Goal: Task Accomplishment & Management: Complete application form

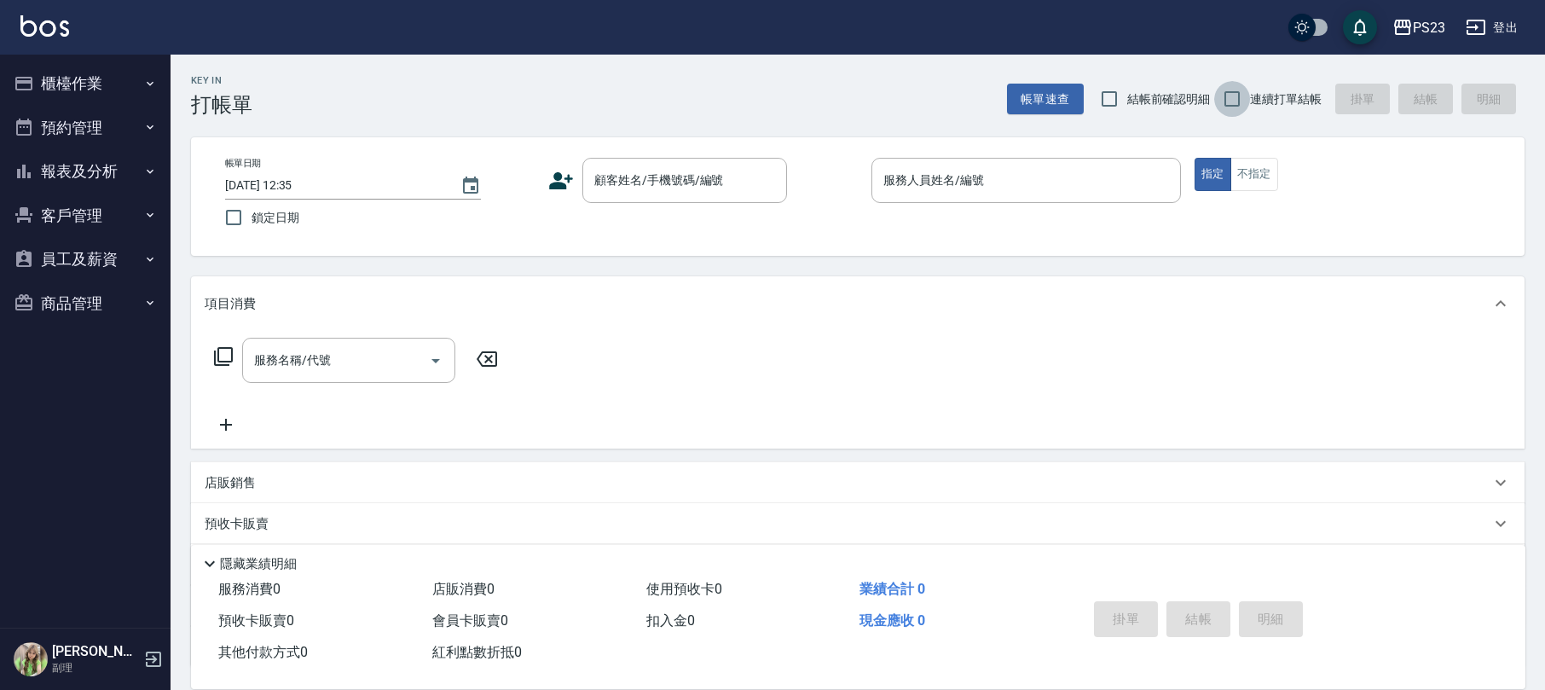
click at [1222, 104] on input "連續打單結帳" at bounding box center [1232, 99] width 36 height 36
checkbox input "true"
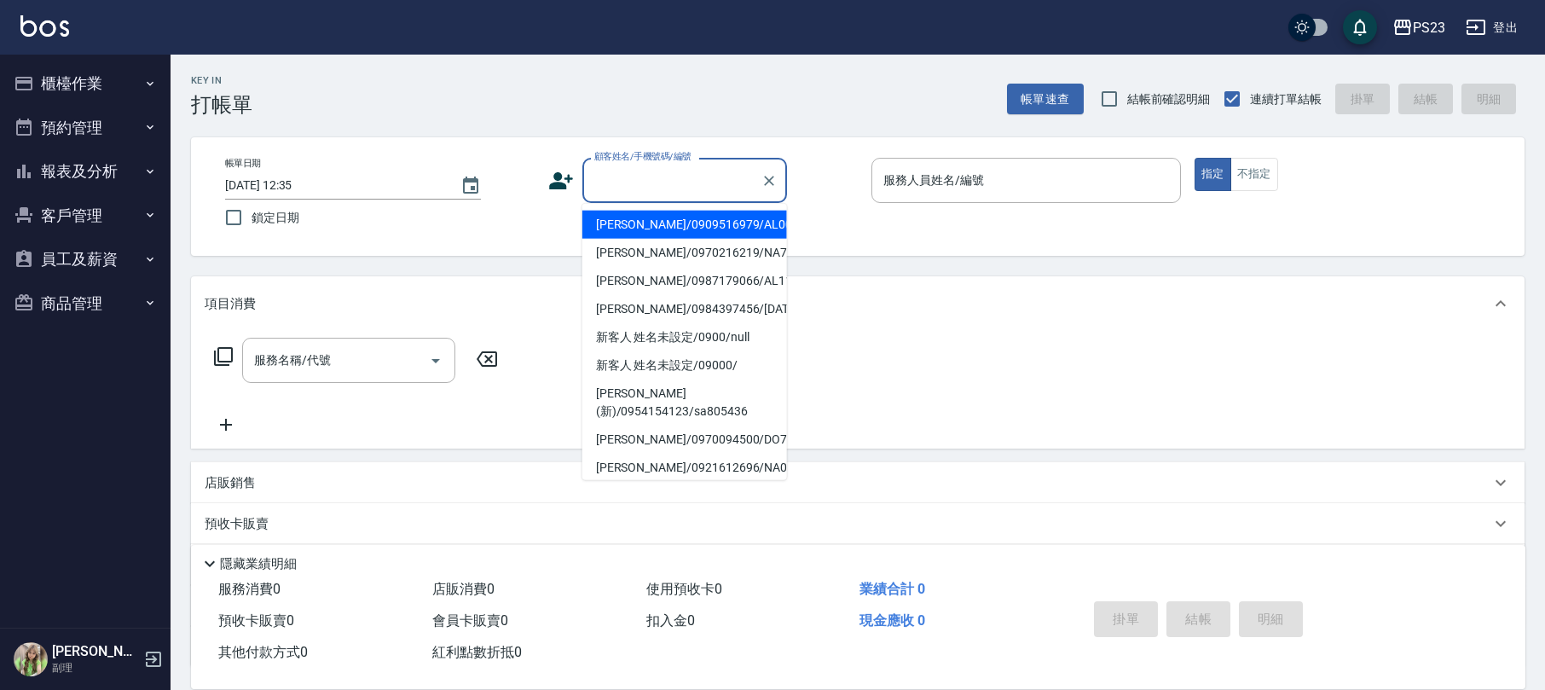
click at [621, 189] on input "顧客姓名/手機號碼/編號" at bounding box center [672, 180] width 164 height 30
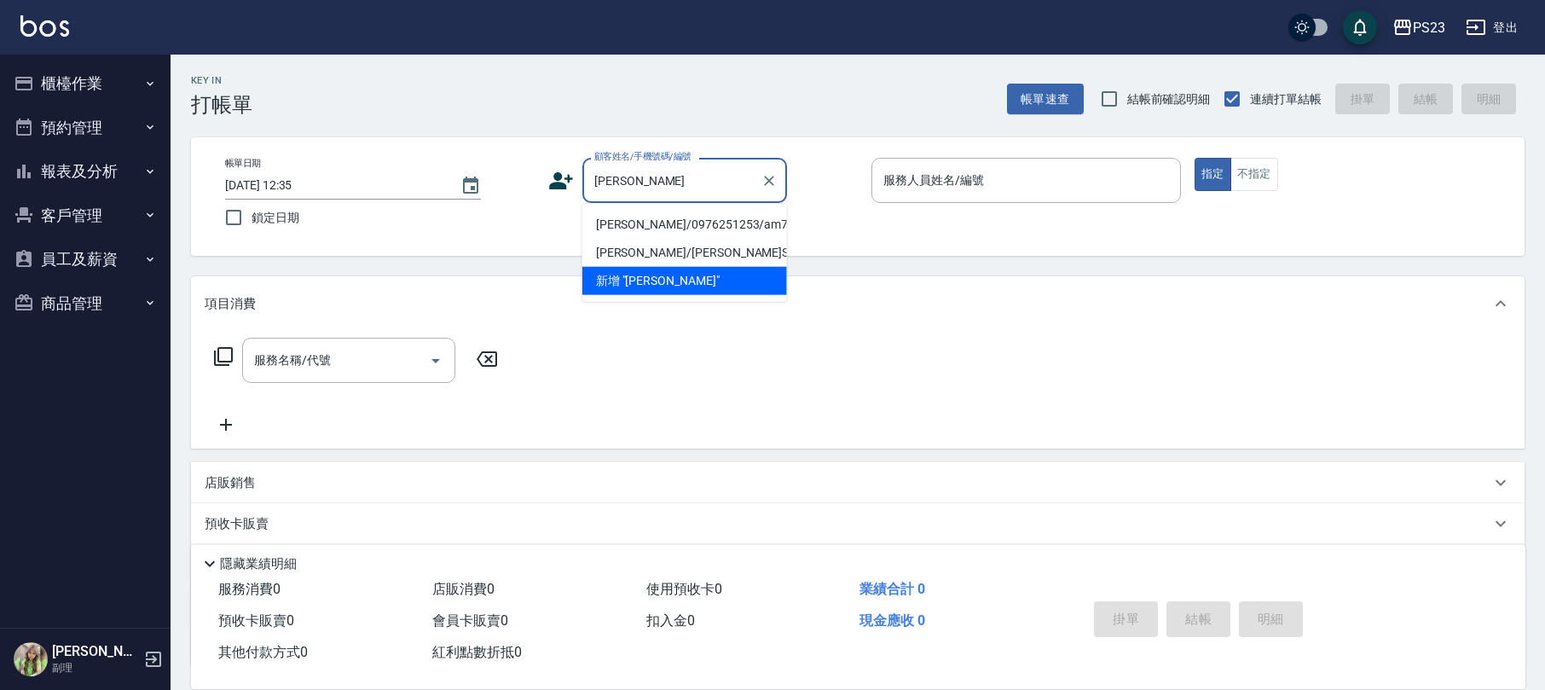
click at [672, 226] on li "[PERSON_NAME]/0976251253/am770217" at bounding box center [684, 225] width 205 height 28
type input "[PERSON_NAME]/0976251253/am770217"
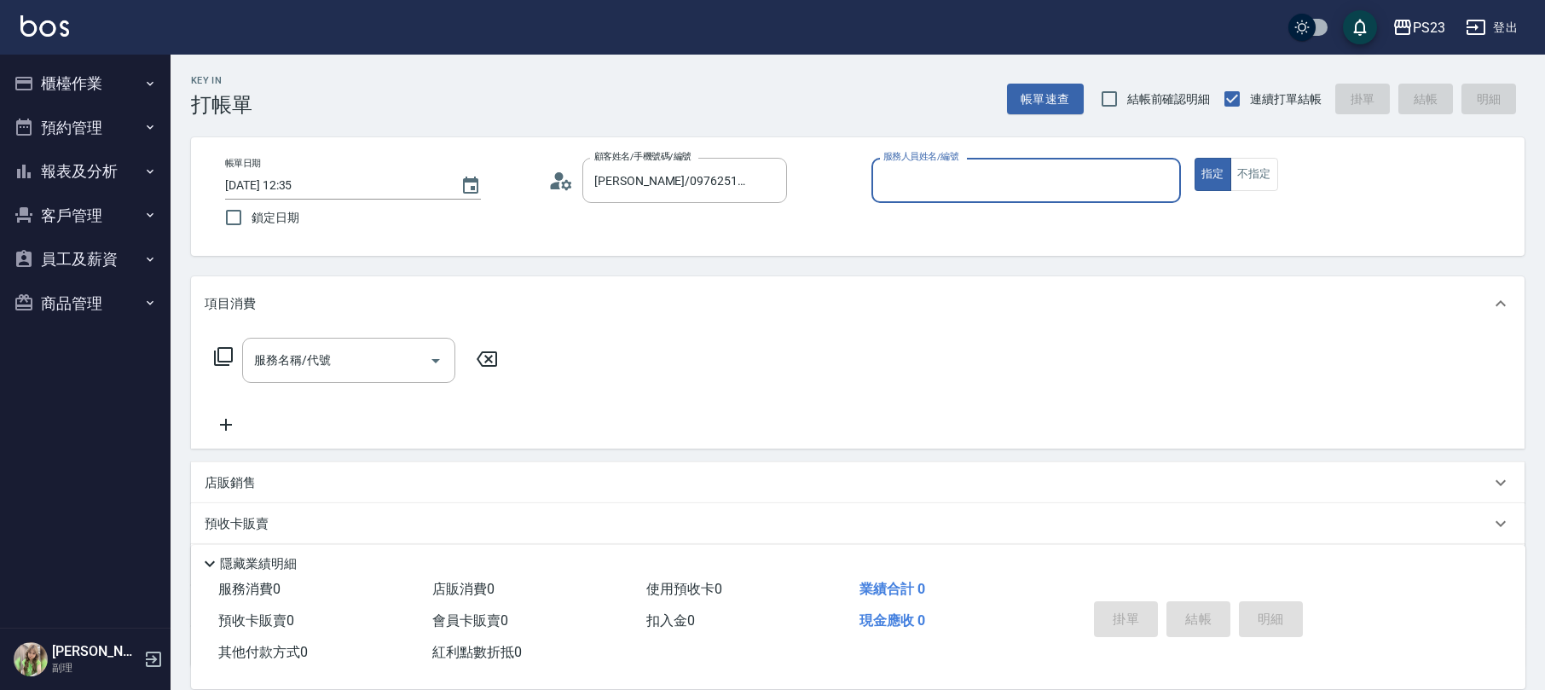
type input "[PERSON_NAME]-10"
click at [227, 351] on icon at bounding box center [223, 356] width 20 height 20
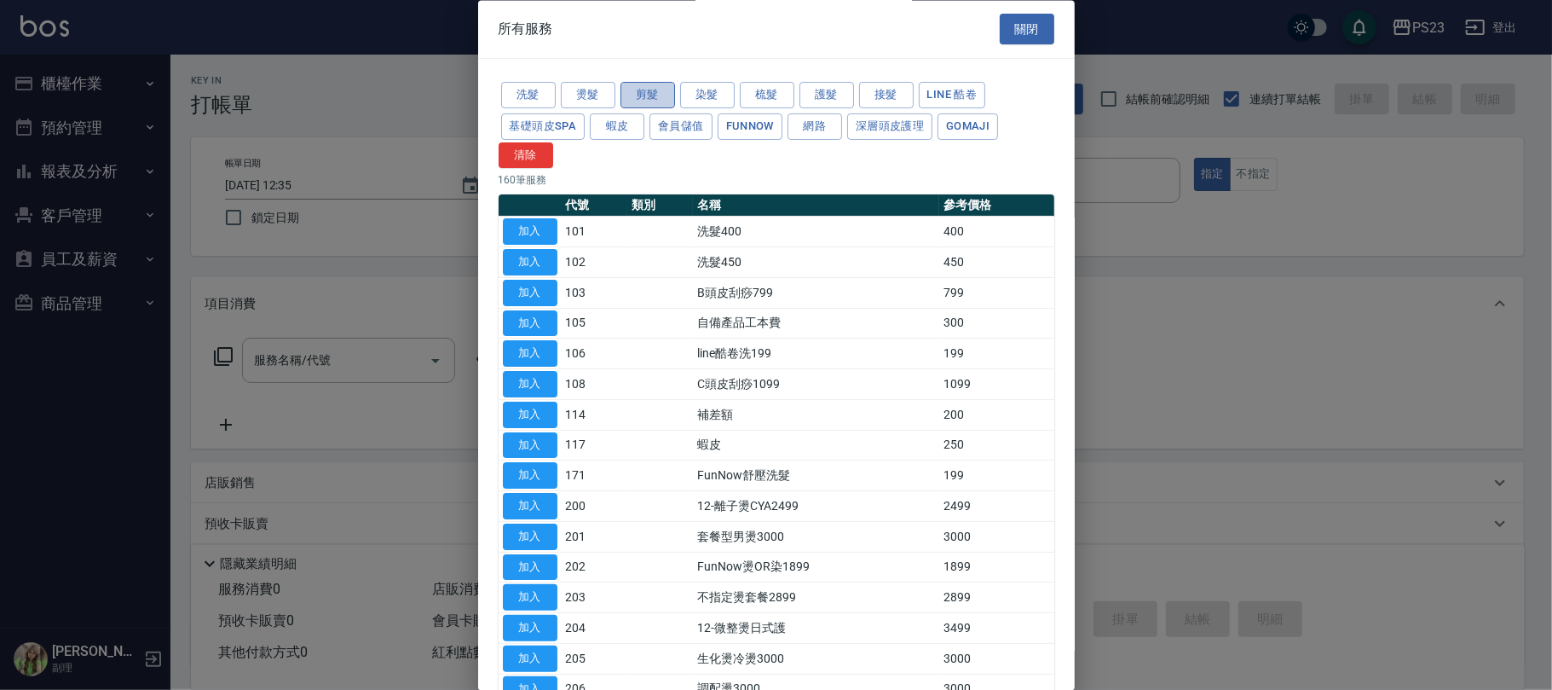
click at [651, 97] on button "剪髮" at bounding box center [648, 96] width 55 height 26
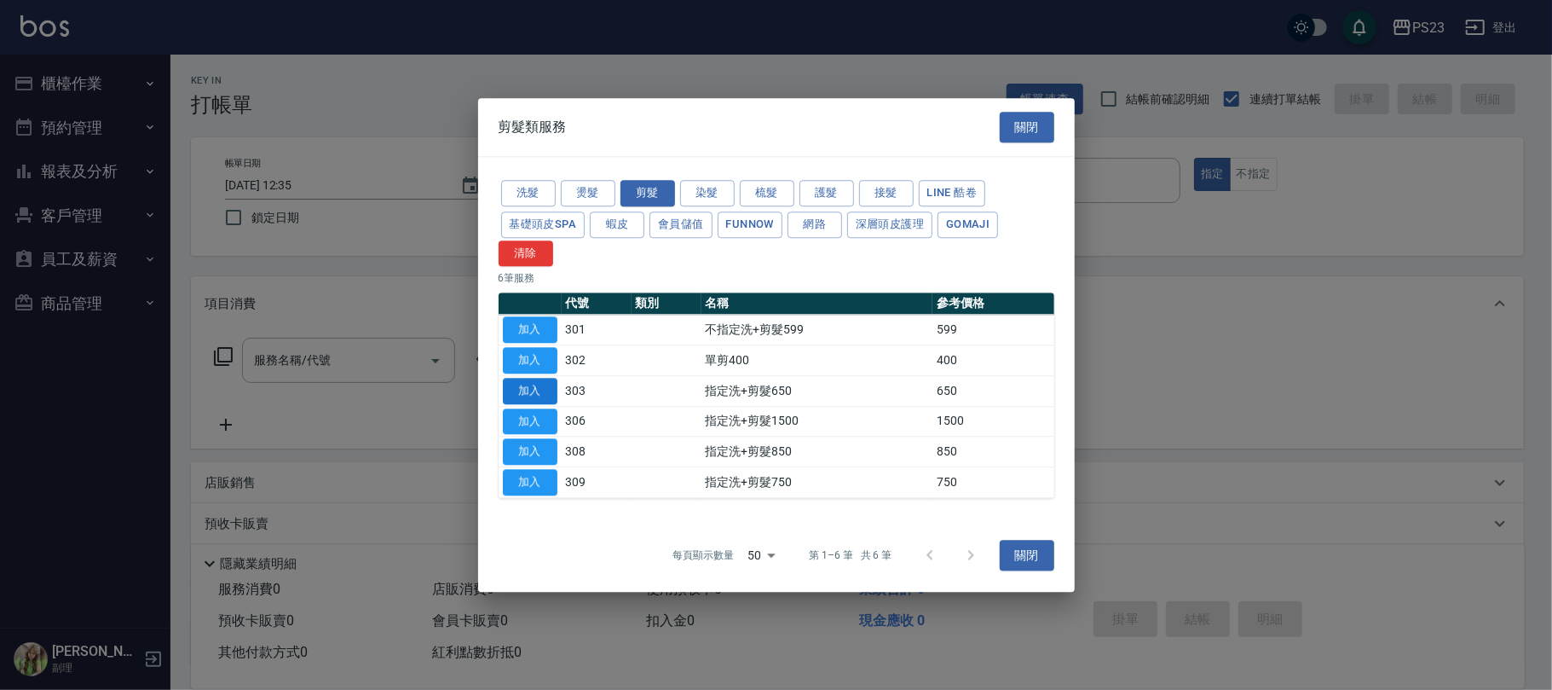
click at [523, 385] on button "加入" at bounding box center [530, 391] width 55 height 26
type input "指定洗+剪髮650(303)"
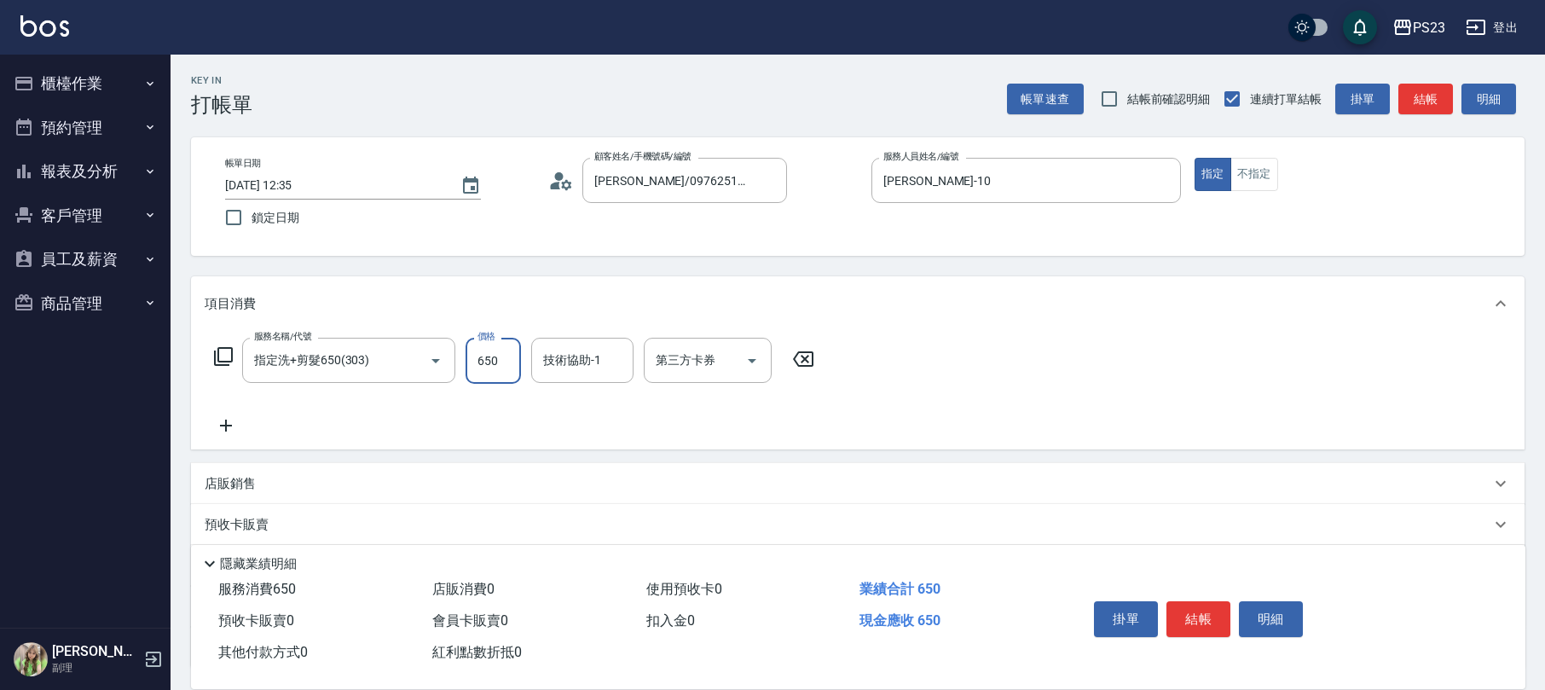
click at [498, 360] on input "650" at bounding box center [492, 361] width 55 height 46
type input "850"
type input "[PERSON_NAME]-10"
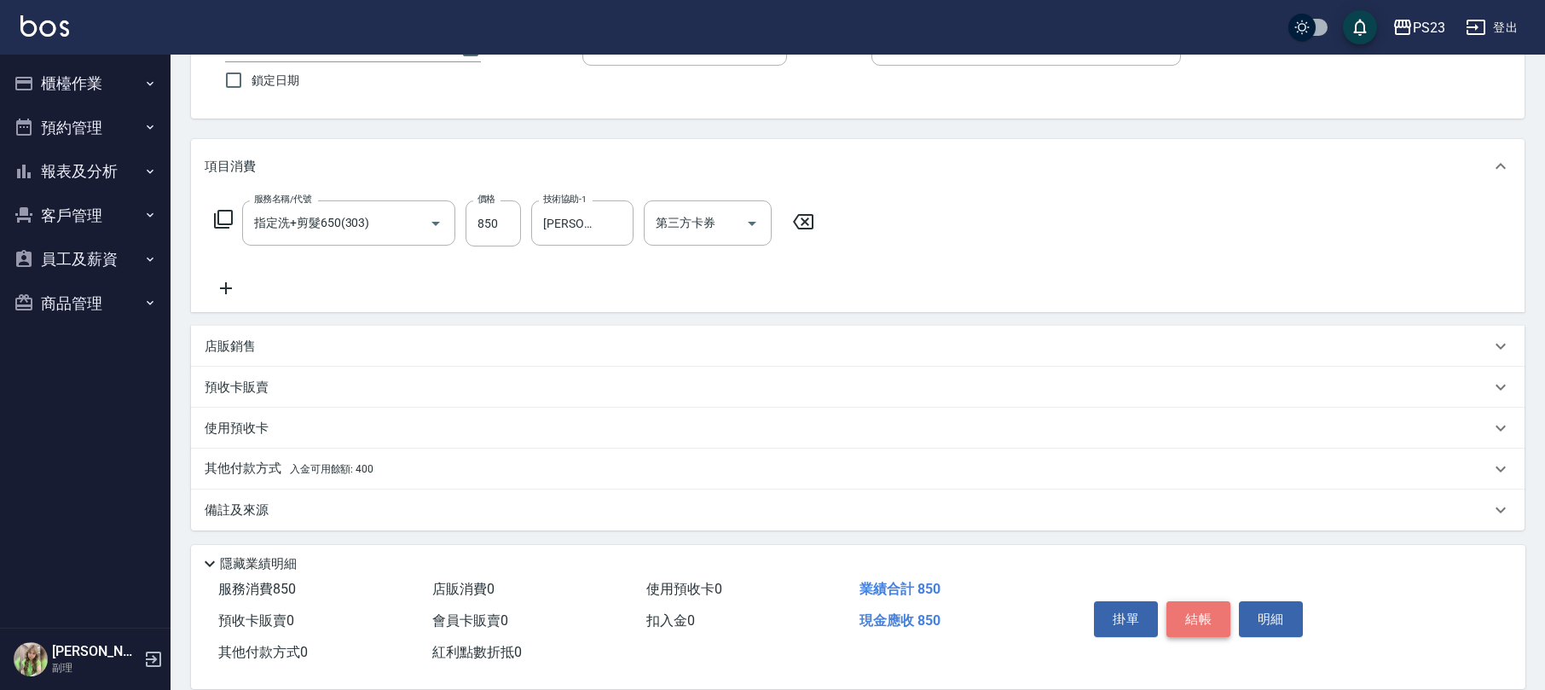
click at [1201, 617] on button "結帳" at bounding box center [1198, 619] width 64 height 36
type input "[DATE] 13:43"
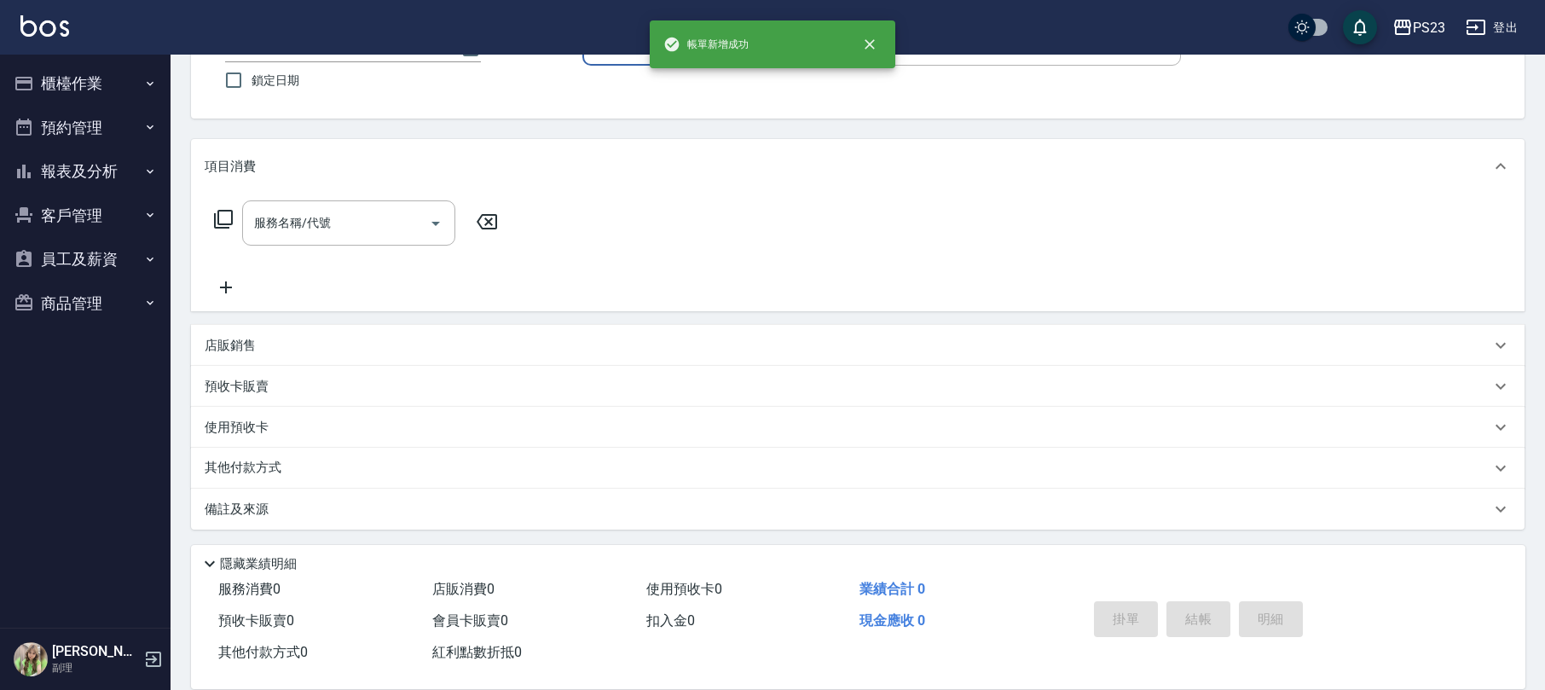
scroll to position [0, 0]
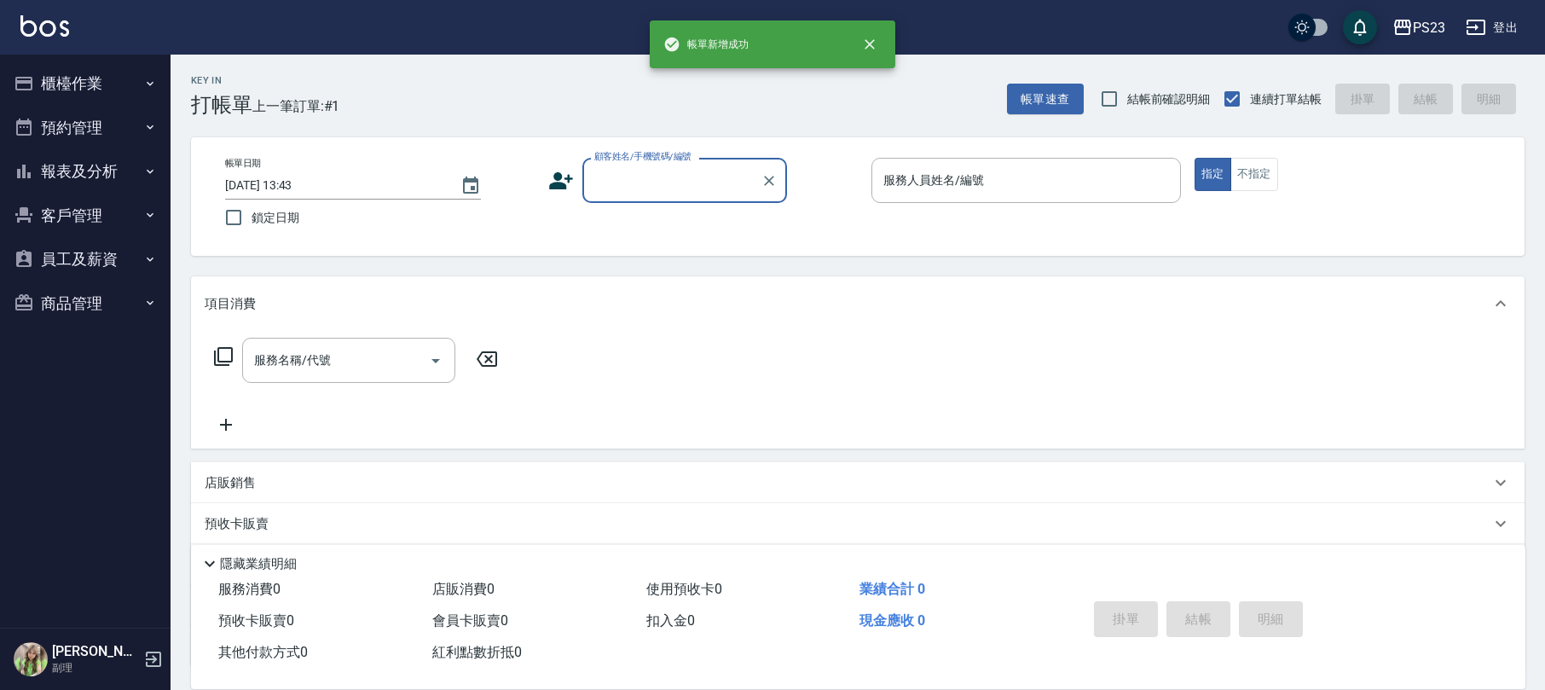
click at [649, 176] on input "顧客姓名/手機號碼/編號" at bounding box center [672, 180] width 164 height 30
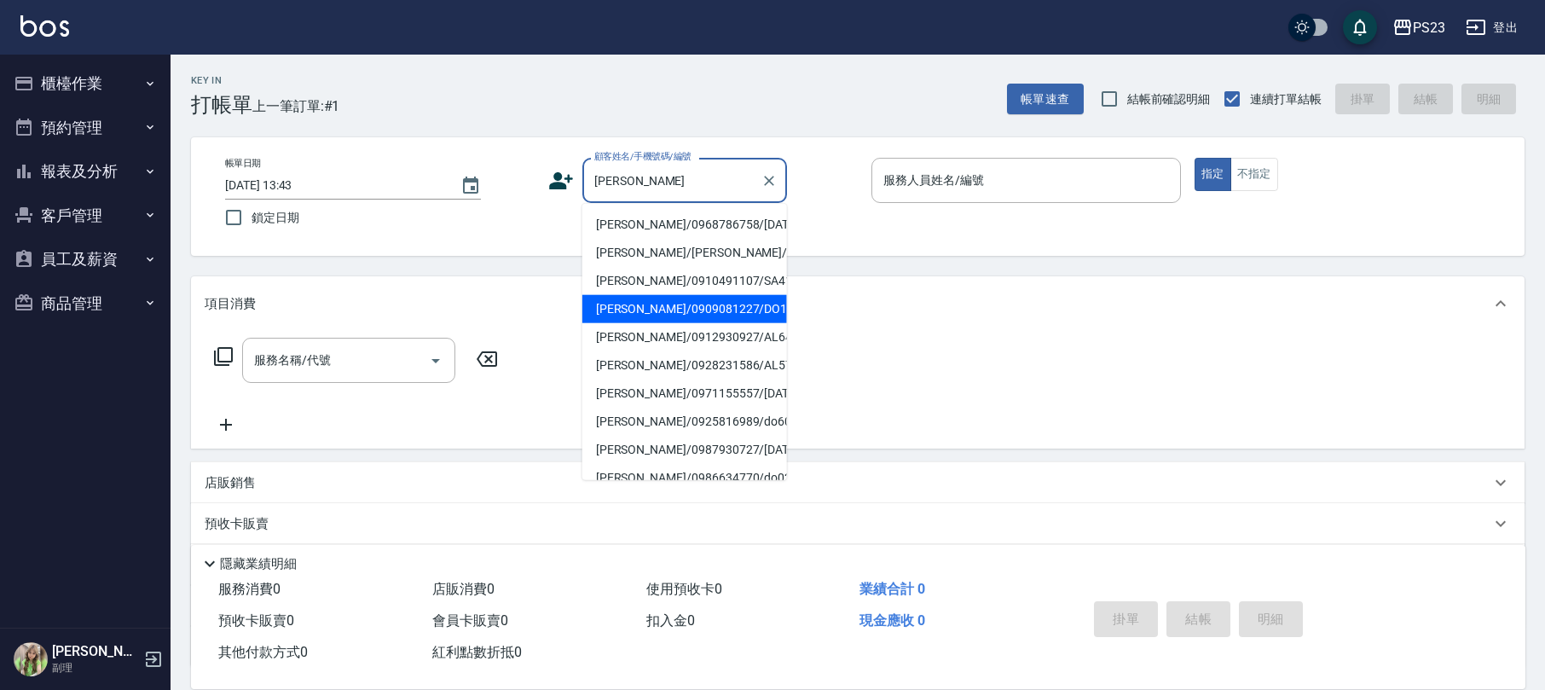
click at [694, 323] on li "[PERSON_NAME]/0909081227/DO1227" at bounding box center [684, 309] width 205 height 28
type input "[PERSON_NAME]/0909081227/DO1227"
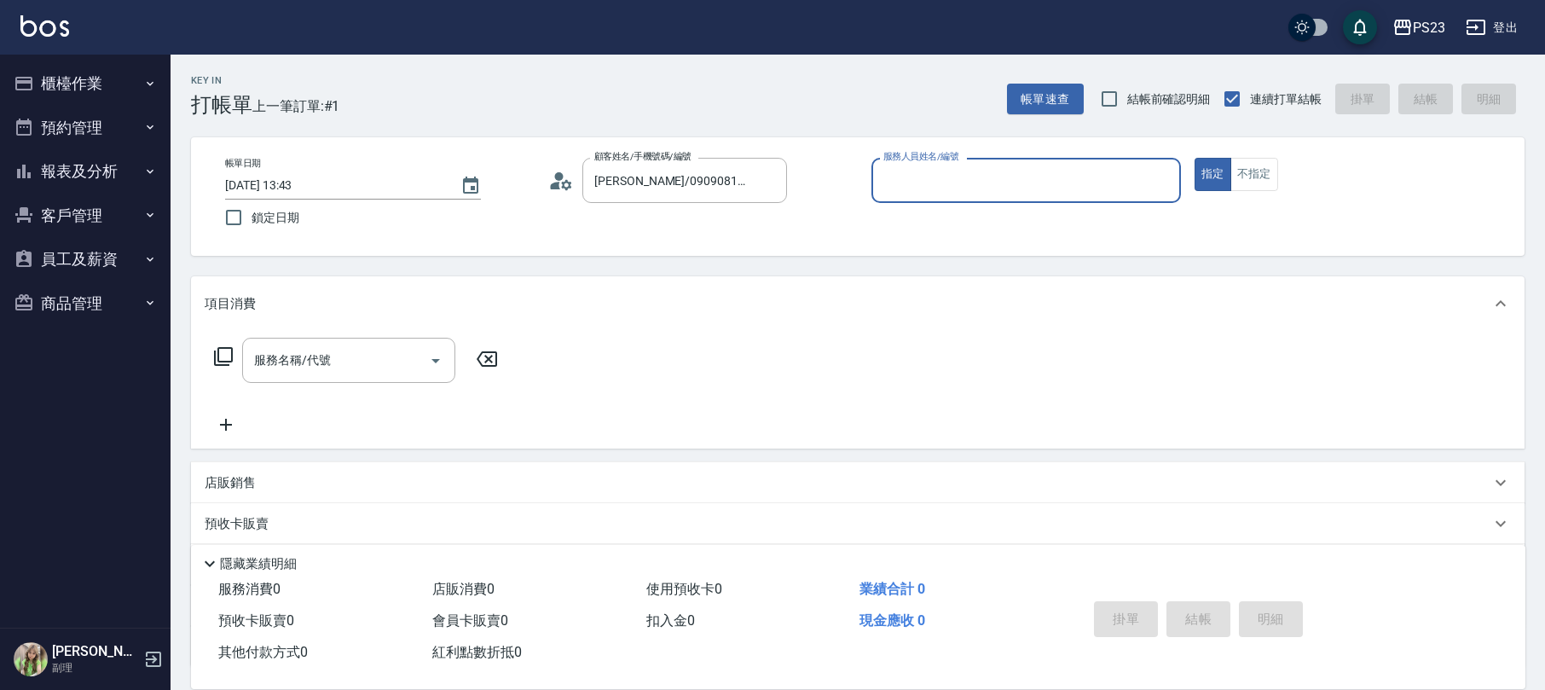
type input "Donna-75"
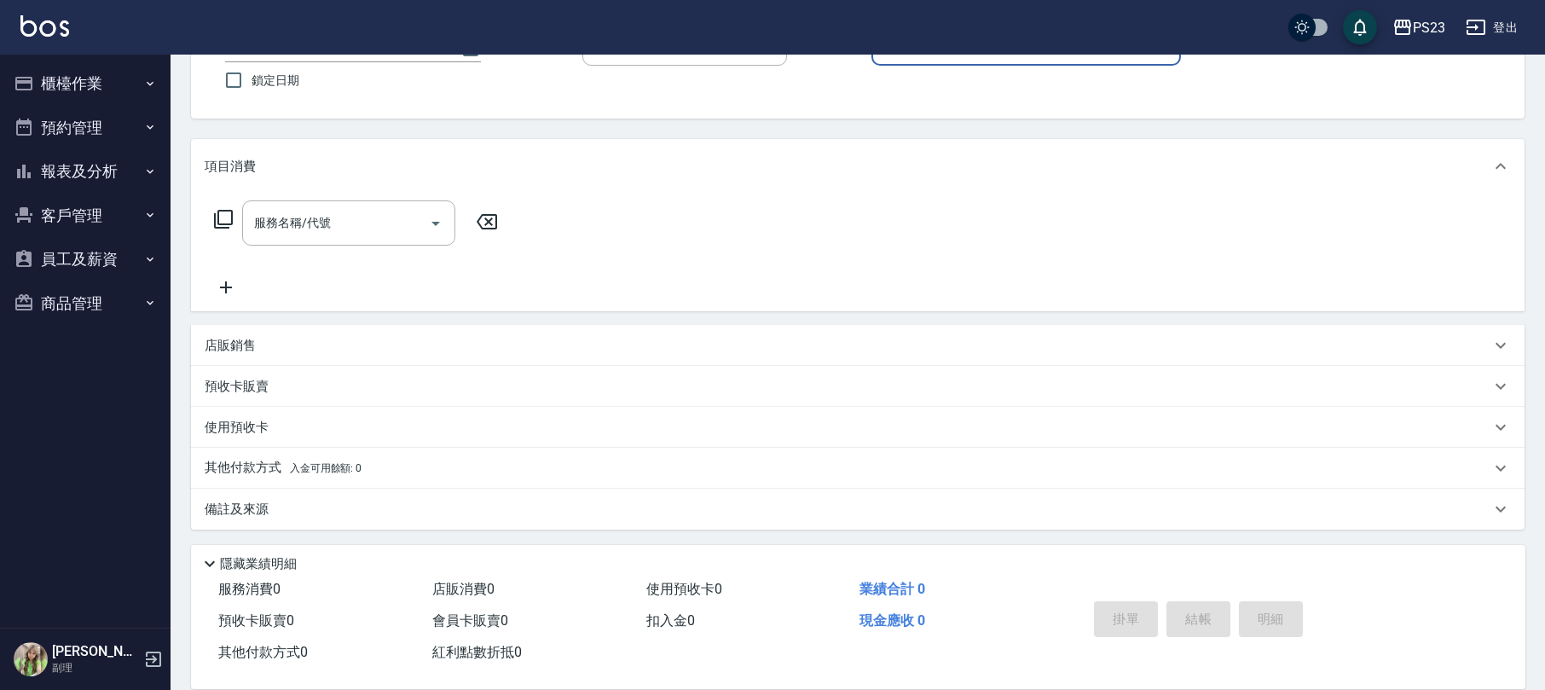
click at [512, 510] on div "備註及來源" at bounding box center [847, 509] width 1285 height 18
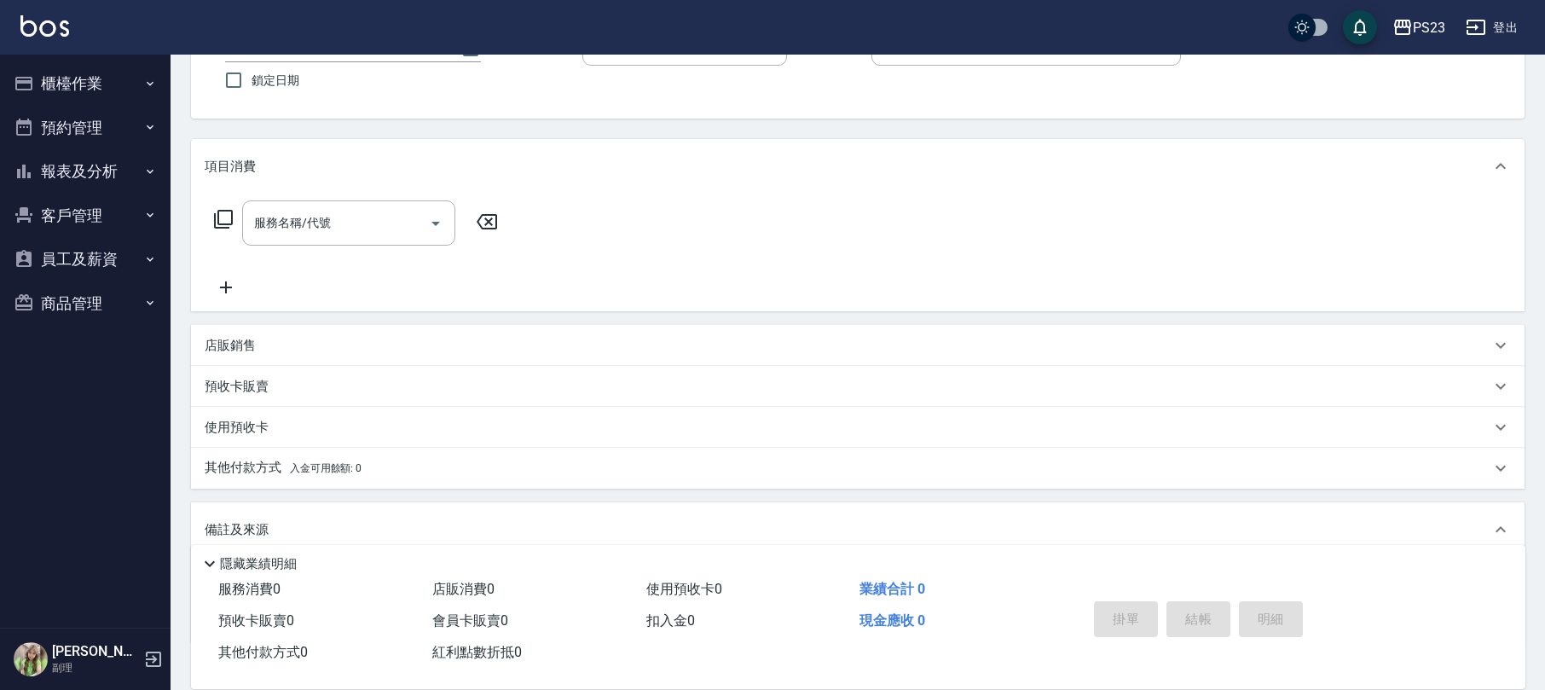
scroll to position [251, 0]
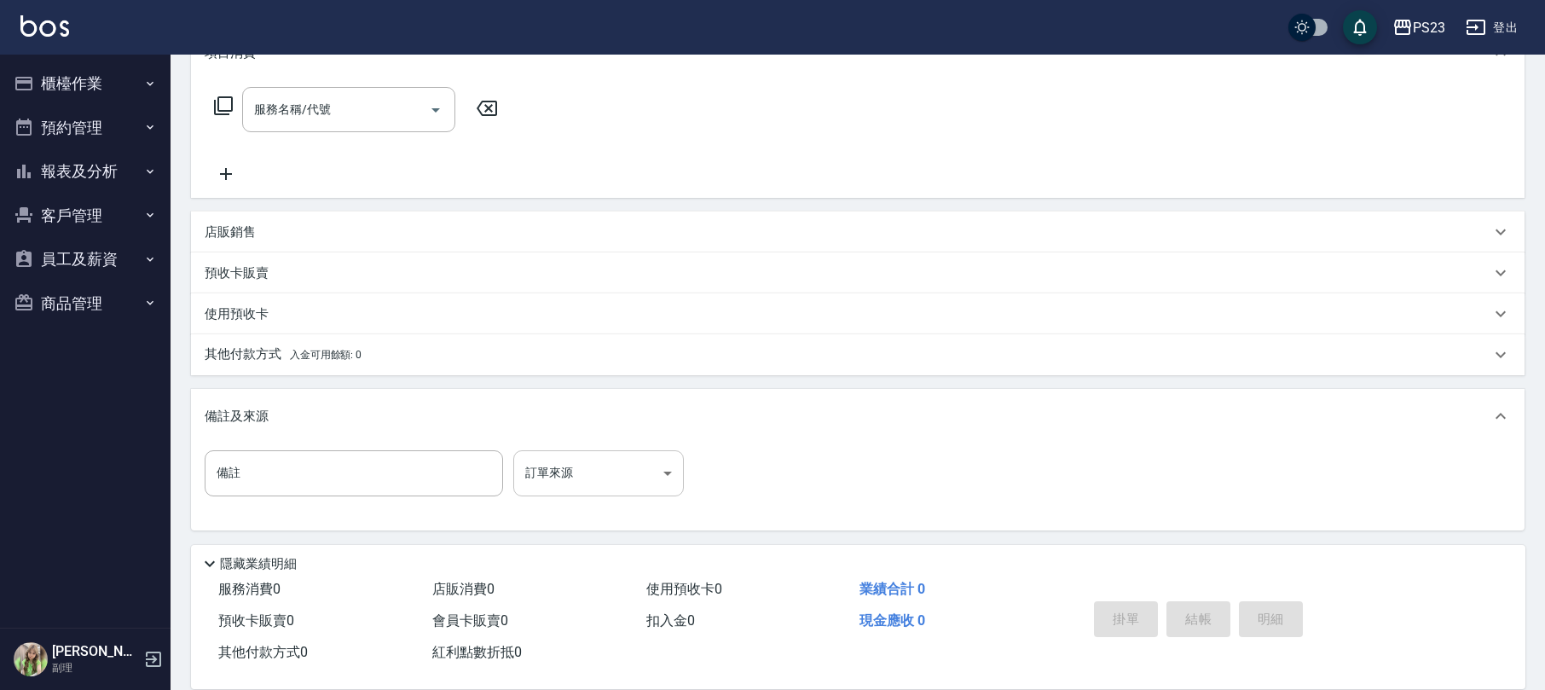
click at [634, 467] on body "PS23 登出 櫃檯作業 打帳單 帳單列表 掛單列表 營業儀表板 現金收支登錄 高階收支登錄 材料自購登錄 每日結帳 排班表 現場電腦打卡 預約管理 預約管理…" at bounding box center [772, 219] width 1545 height 941
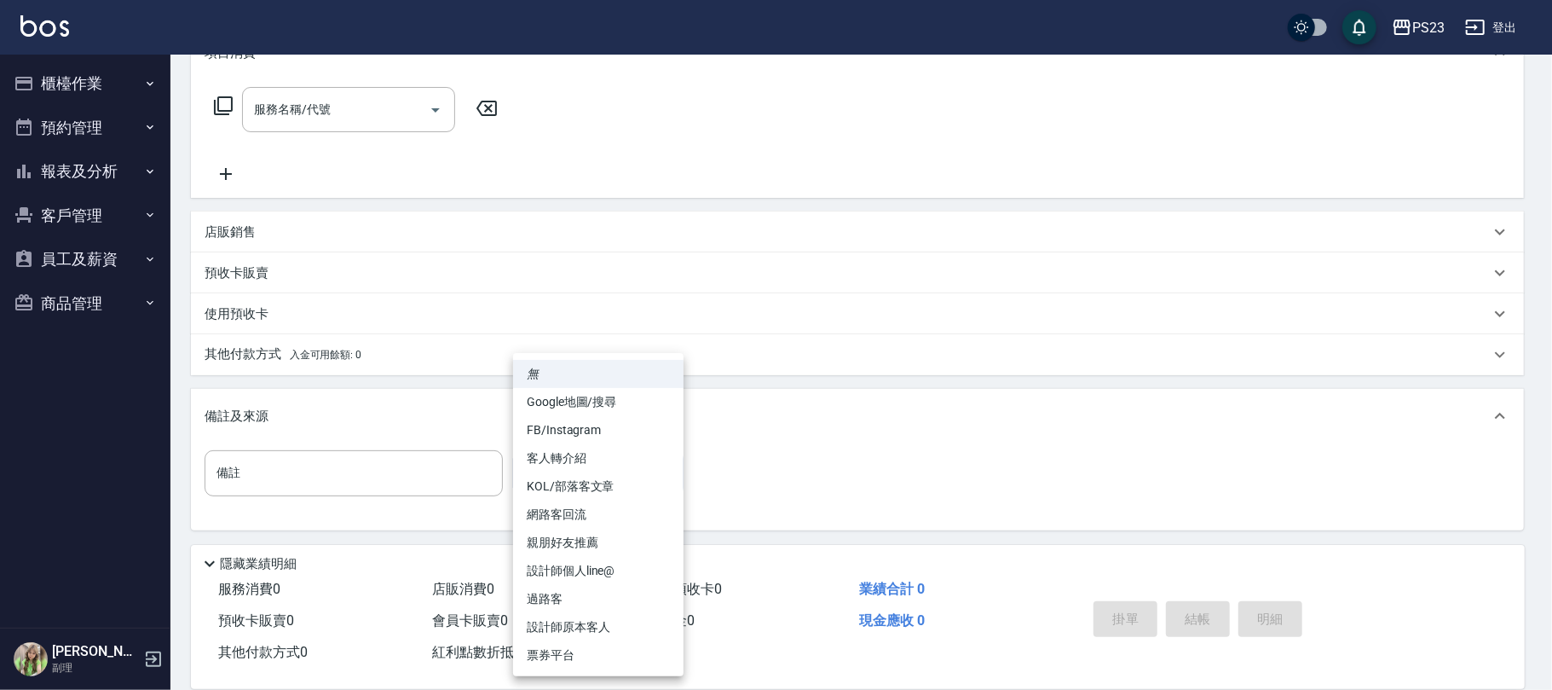
click at [581, 518] on li "網路客回流" at bounding box center [598, 514] width 170 height 28
type input "網路客回流"
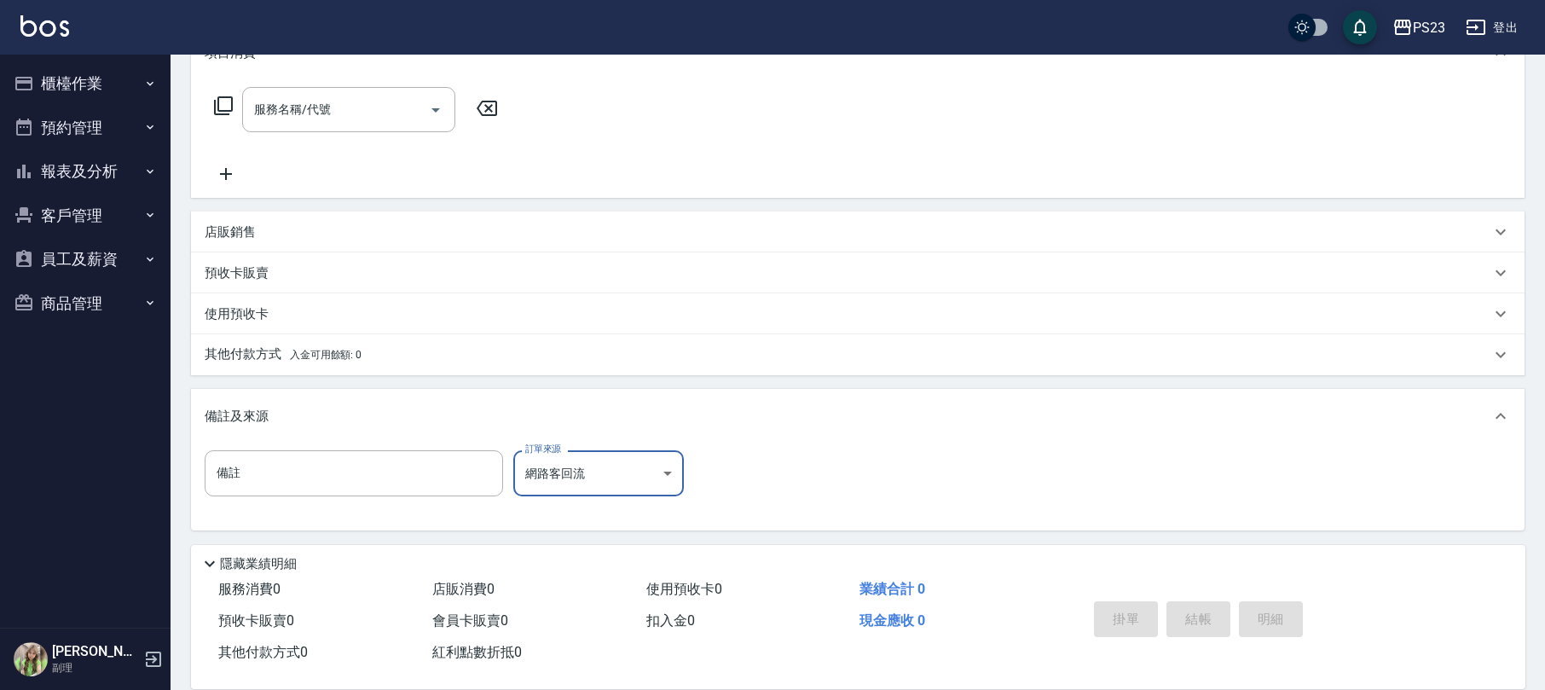
scroll to position [24, 0]
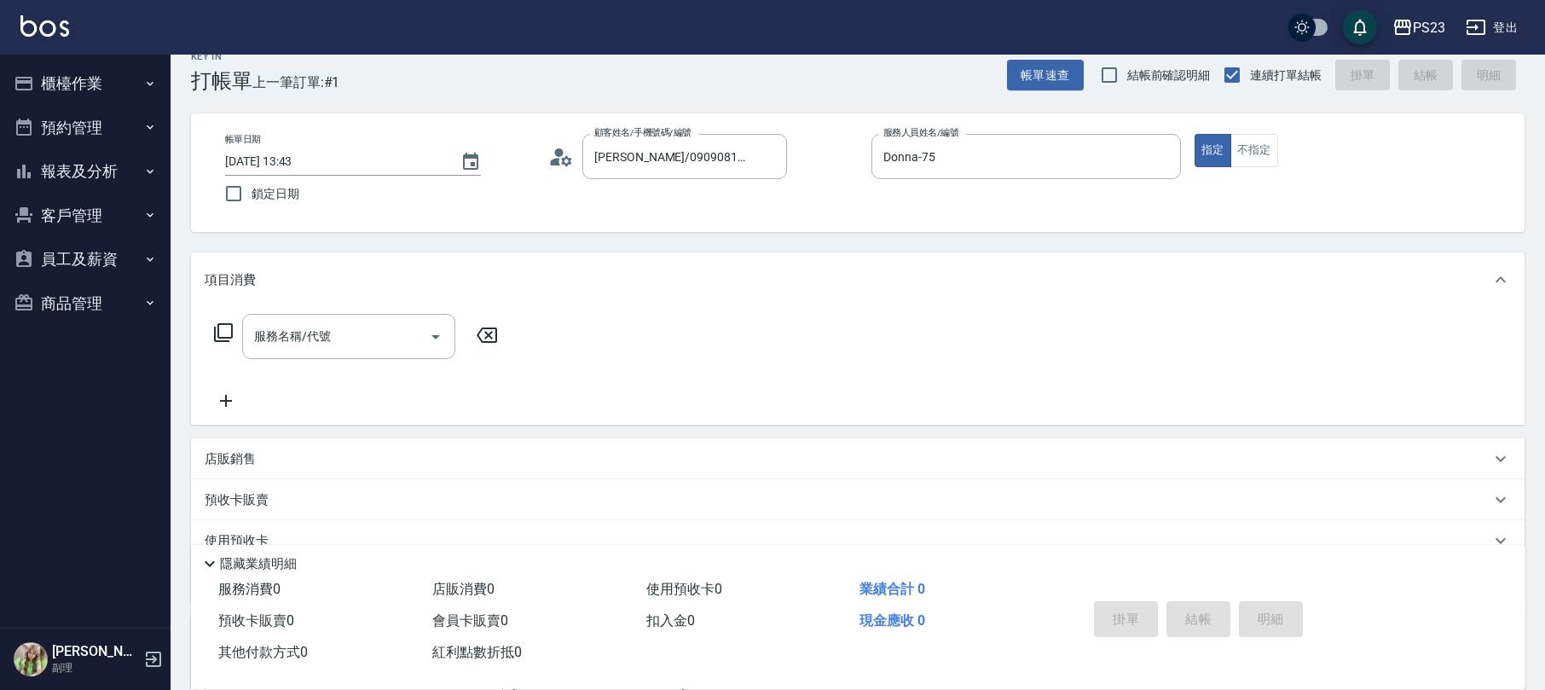
click at [227, 334] on icon at bounding box center [223, 332] width 20 height 20
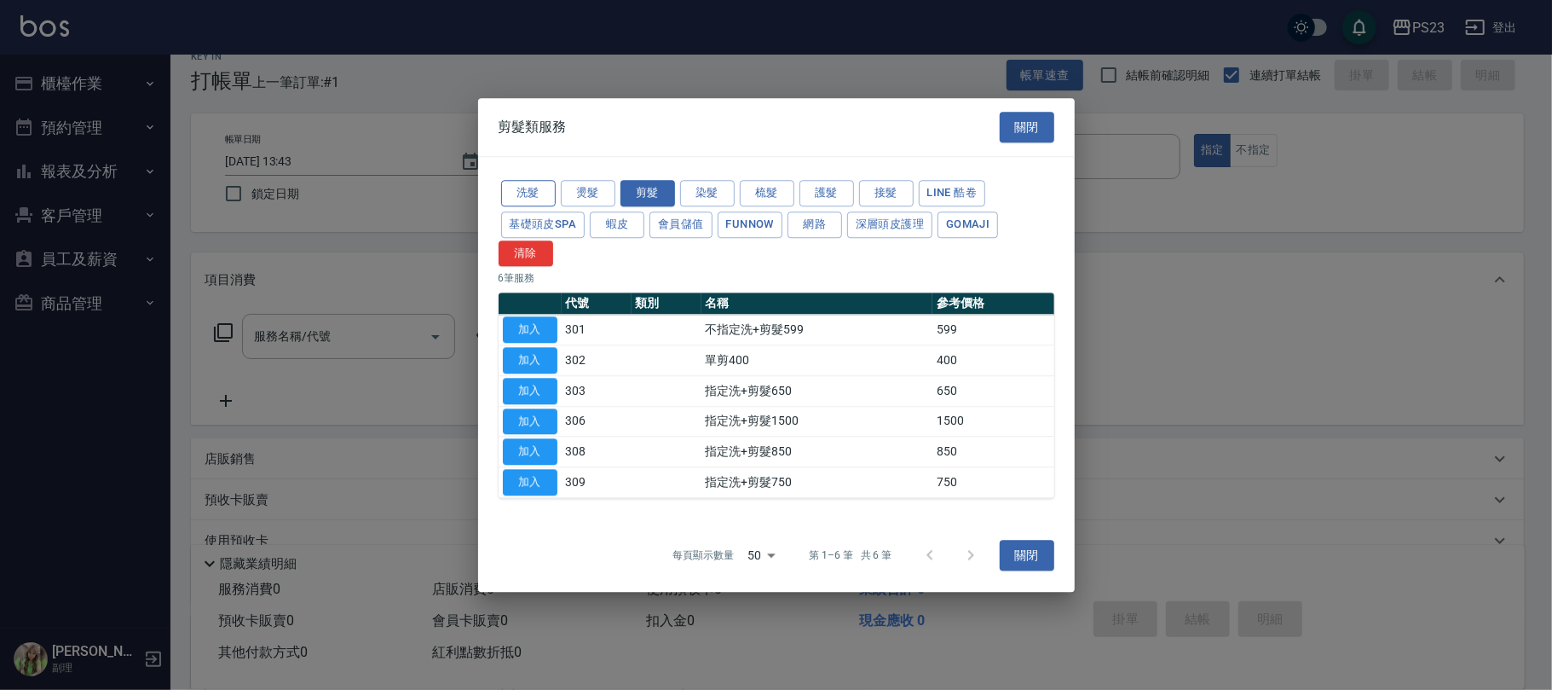
click at [542, 186] on button "洗髮" at bounding box center [528, 193] width 55 height 26
click at [535, 359] on button "加入" at bounding box center [530, 360] width 55 height 26
type input "洗髮450(102)"
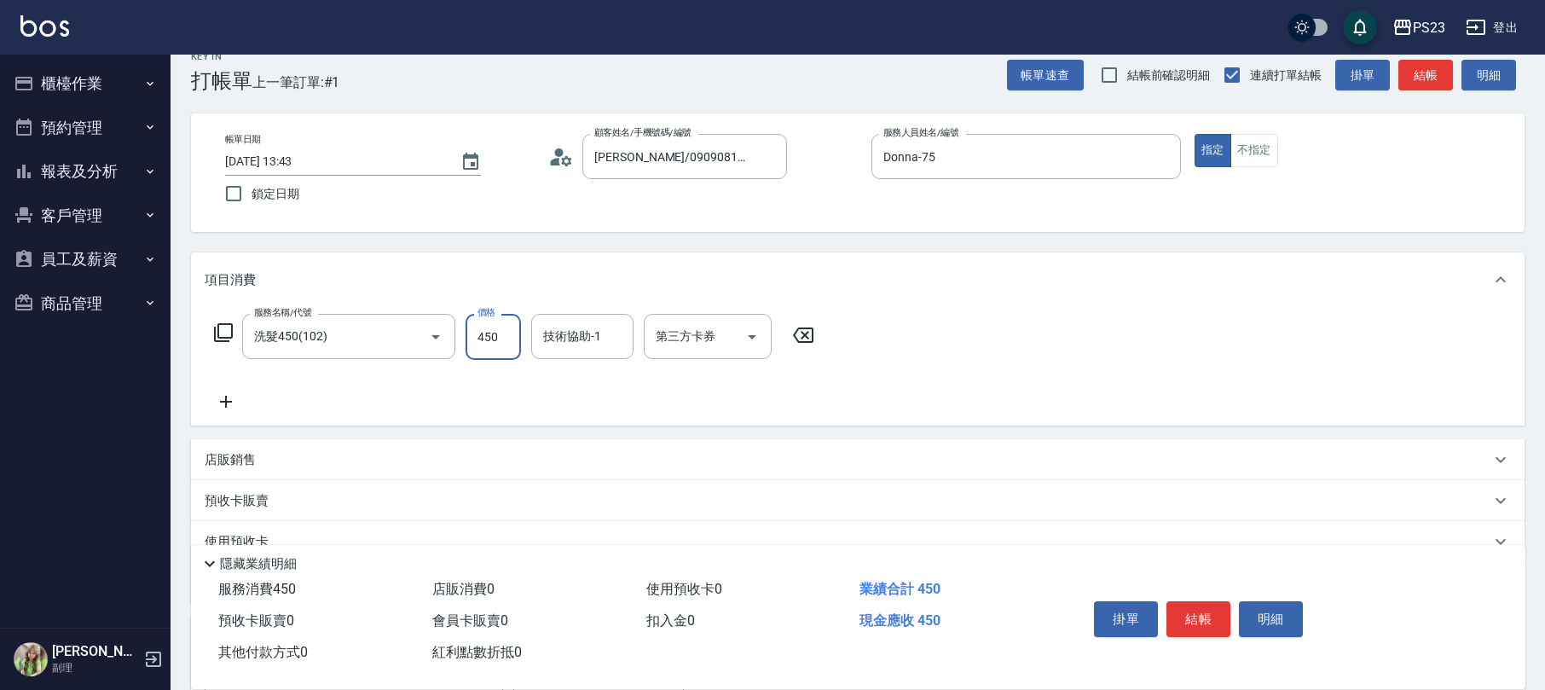
click at [485, 351] on input "450" at bounding box center [492, 337] width 55 height 46
type input "500"
type input "Donna-75"
click at [1180, 609] on button "結帳" at bounding box center [1198, 619] width 64 height 36
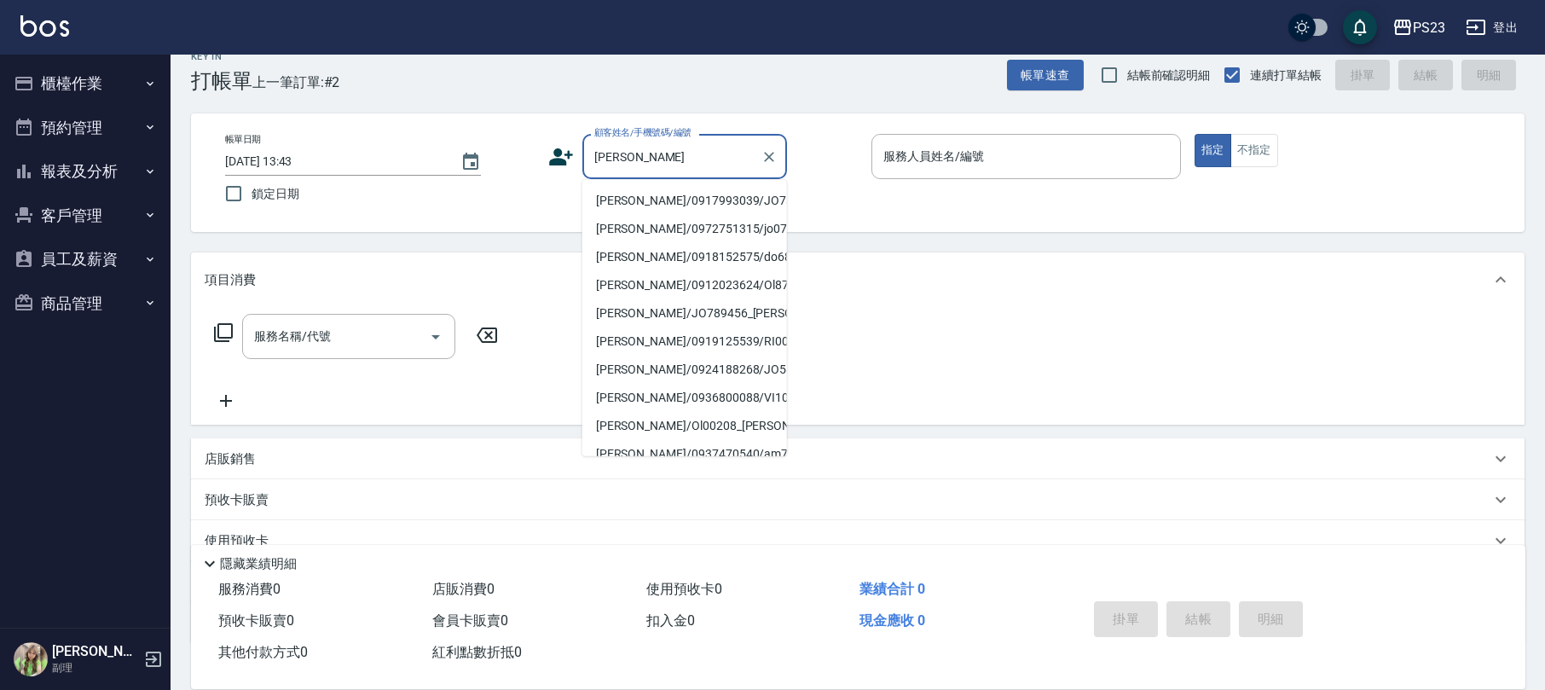
click at [652, 199] on li "[PERSON_NAME]/0917993039/JO730904" at bounding box center [684, 201] width 205 height 28
type input "[PERSON_NAME]/0917993039/JO730904"
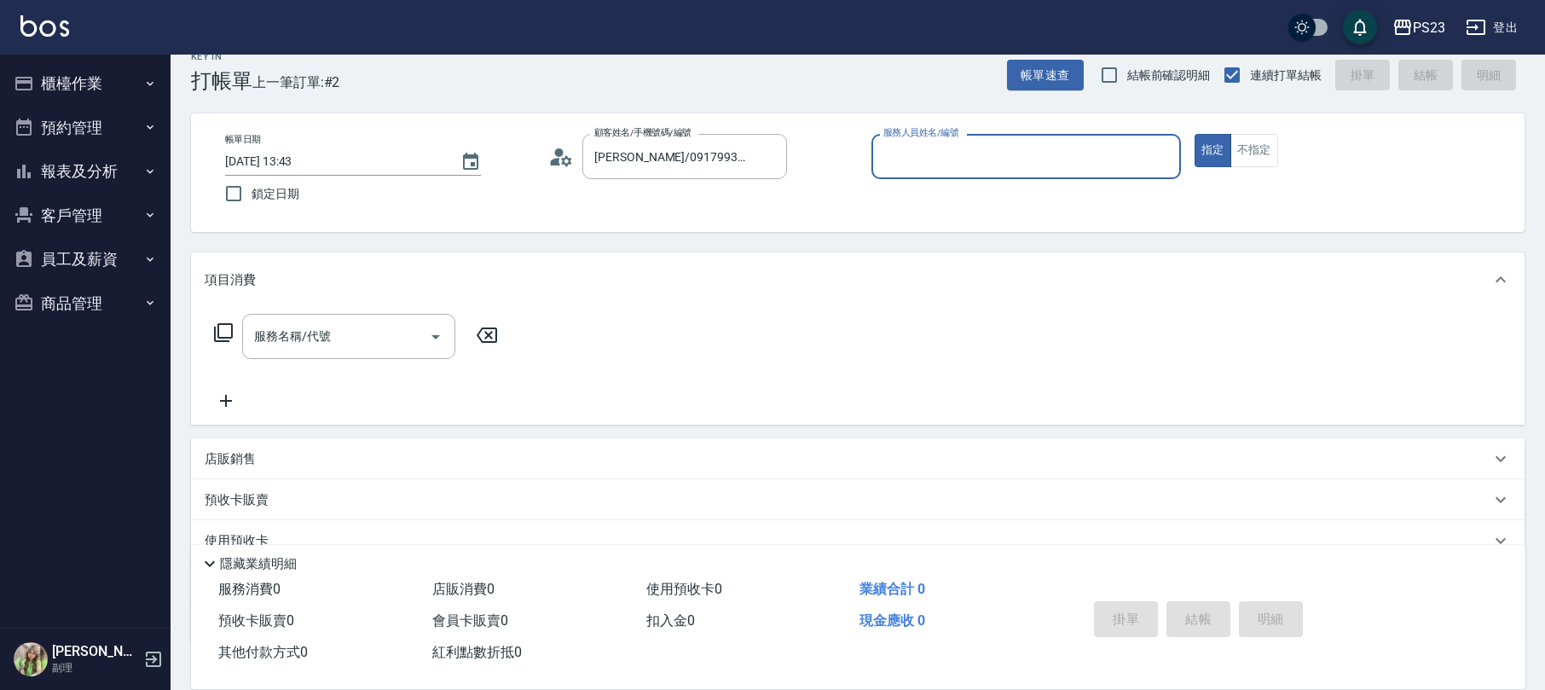
type input "[PERSON_NAME]-89"
click at [217, 332] on icon at bounding box center [223, 332] width 20 height 20
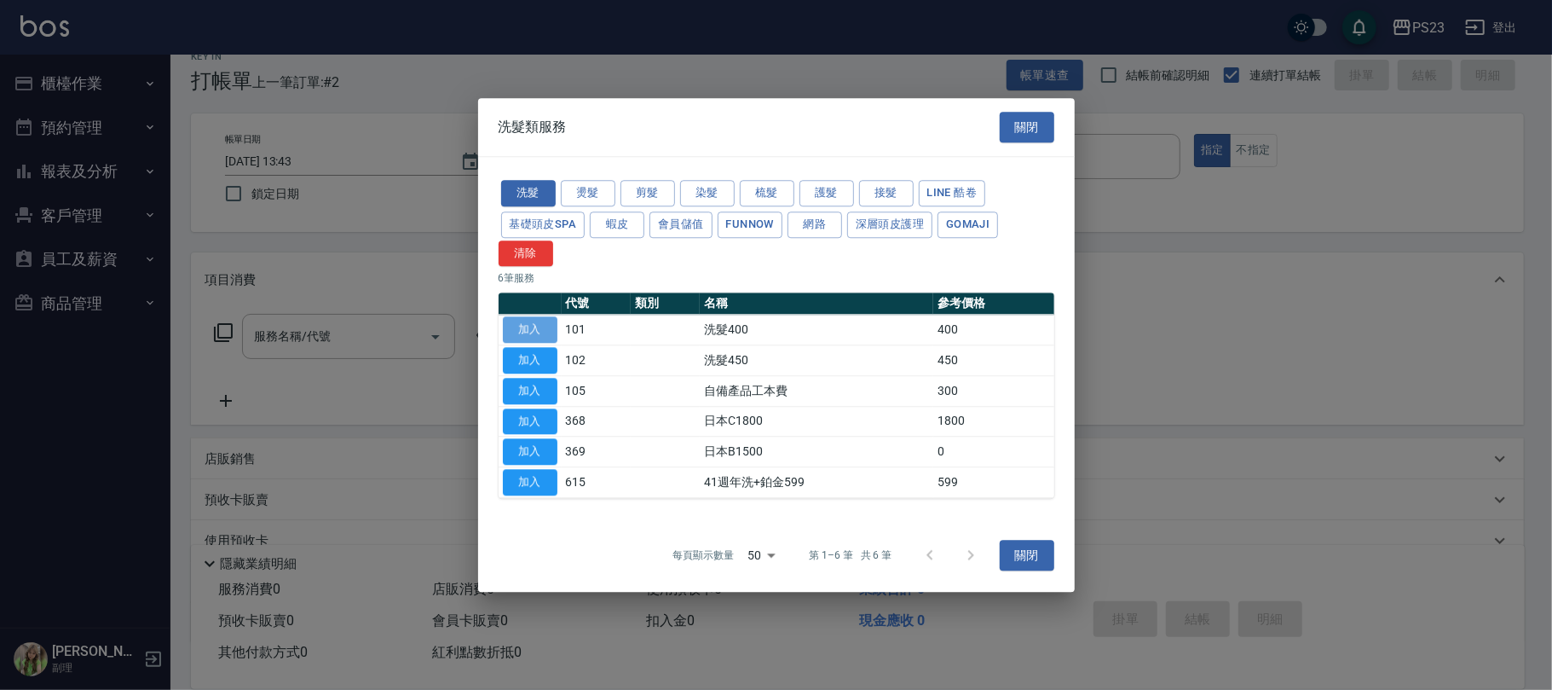
click at [529, 335] on button "加入" at bounding box center [530, 330] width 55 height 26
type input "洗髮400(101)"
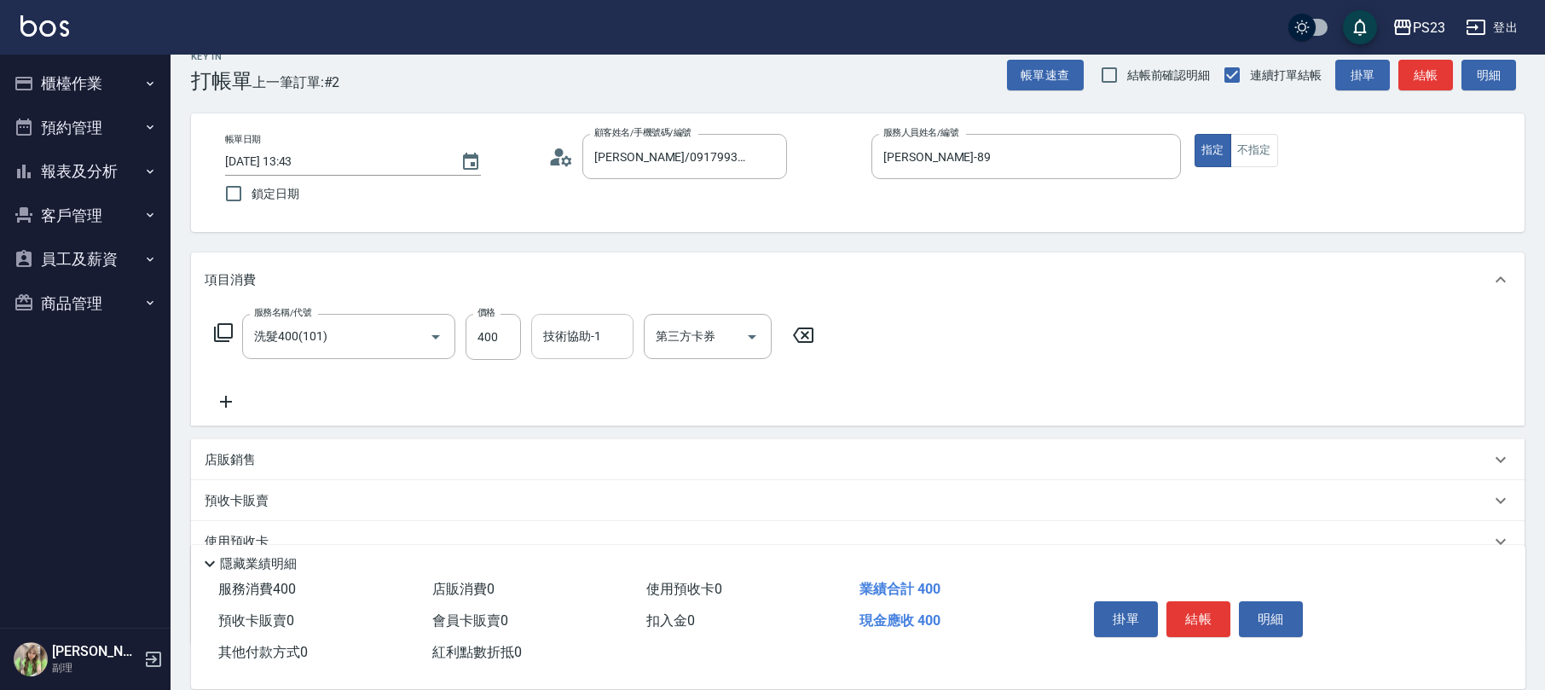
click at [571, 341] on input "技術協助-1" at bounding box center [582, 336] width 87 height 30
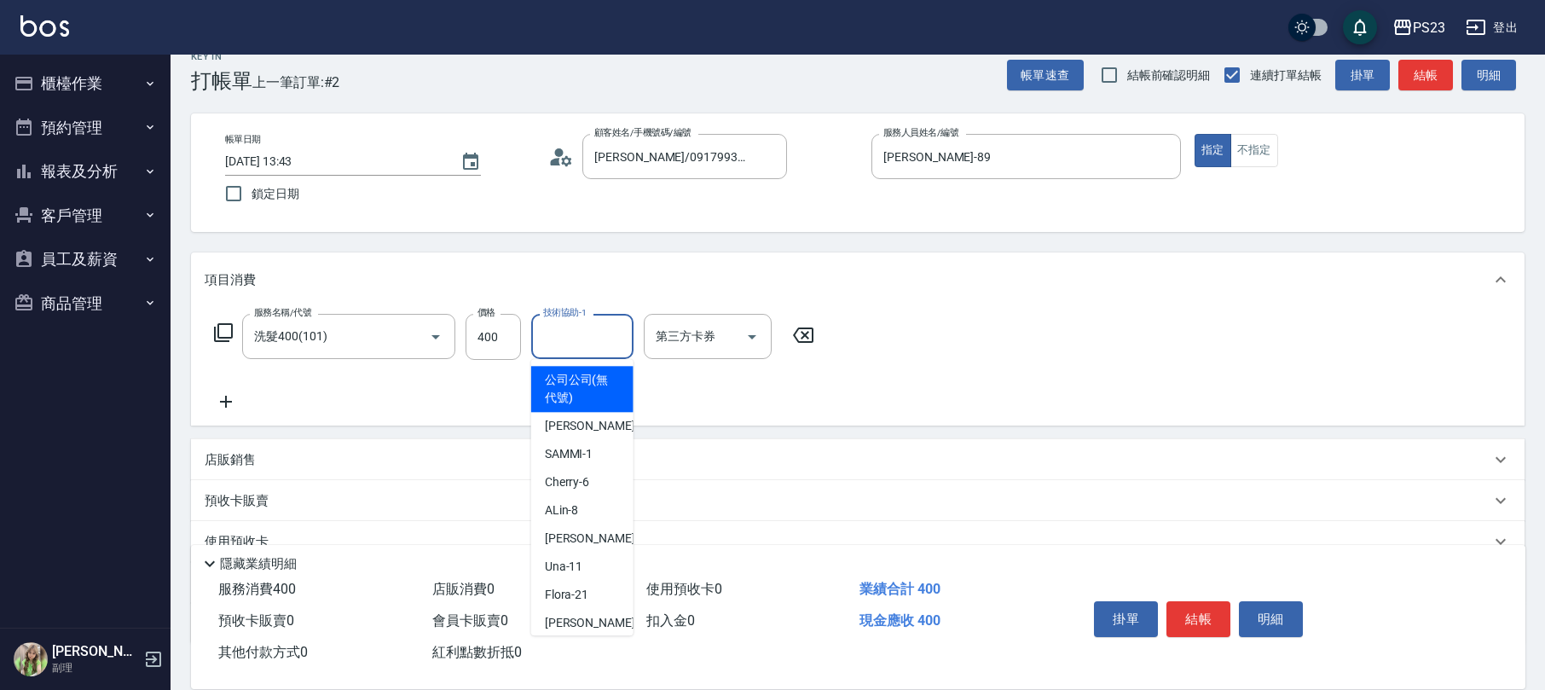
type input "7"
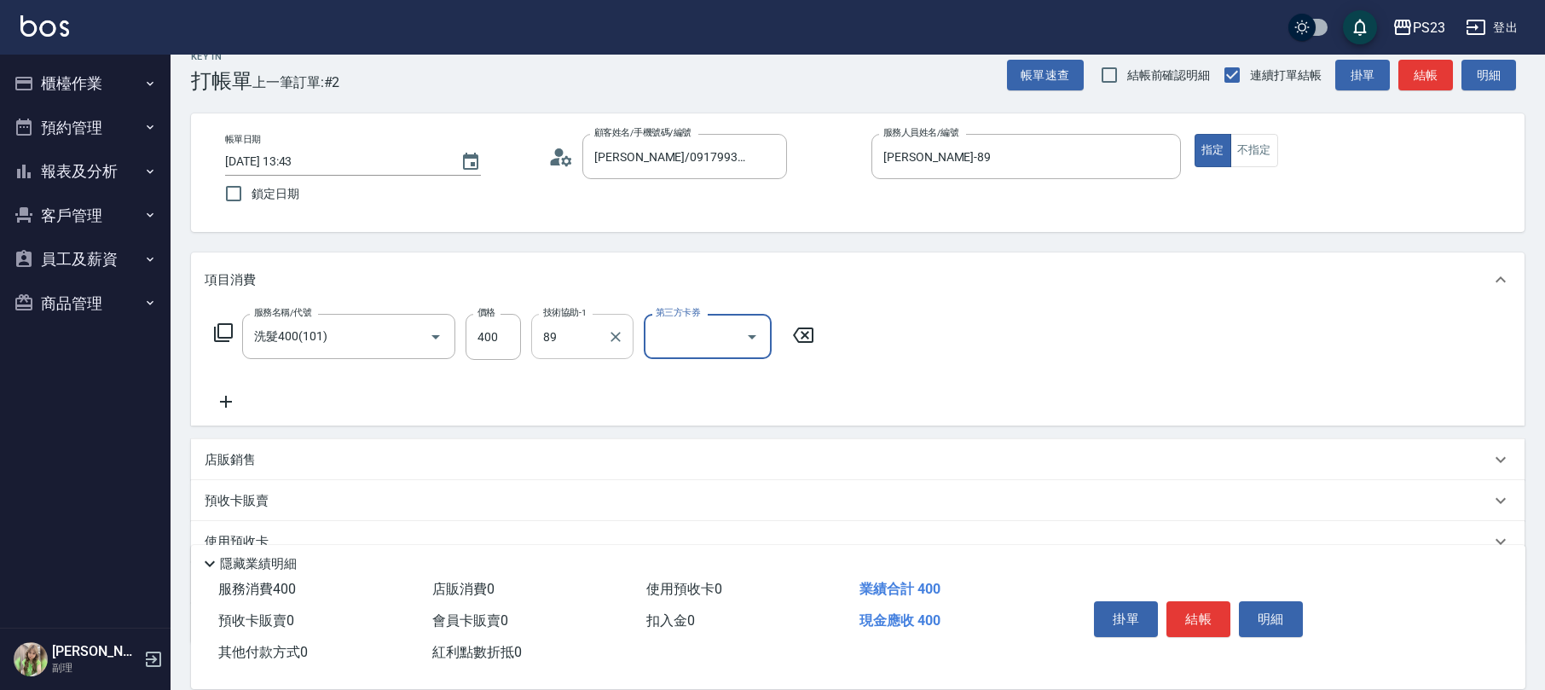
type input "[PERSON_NAME]-89"
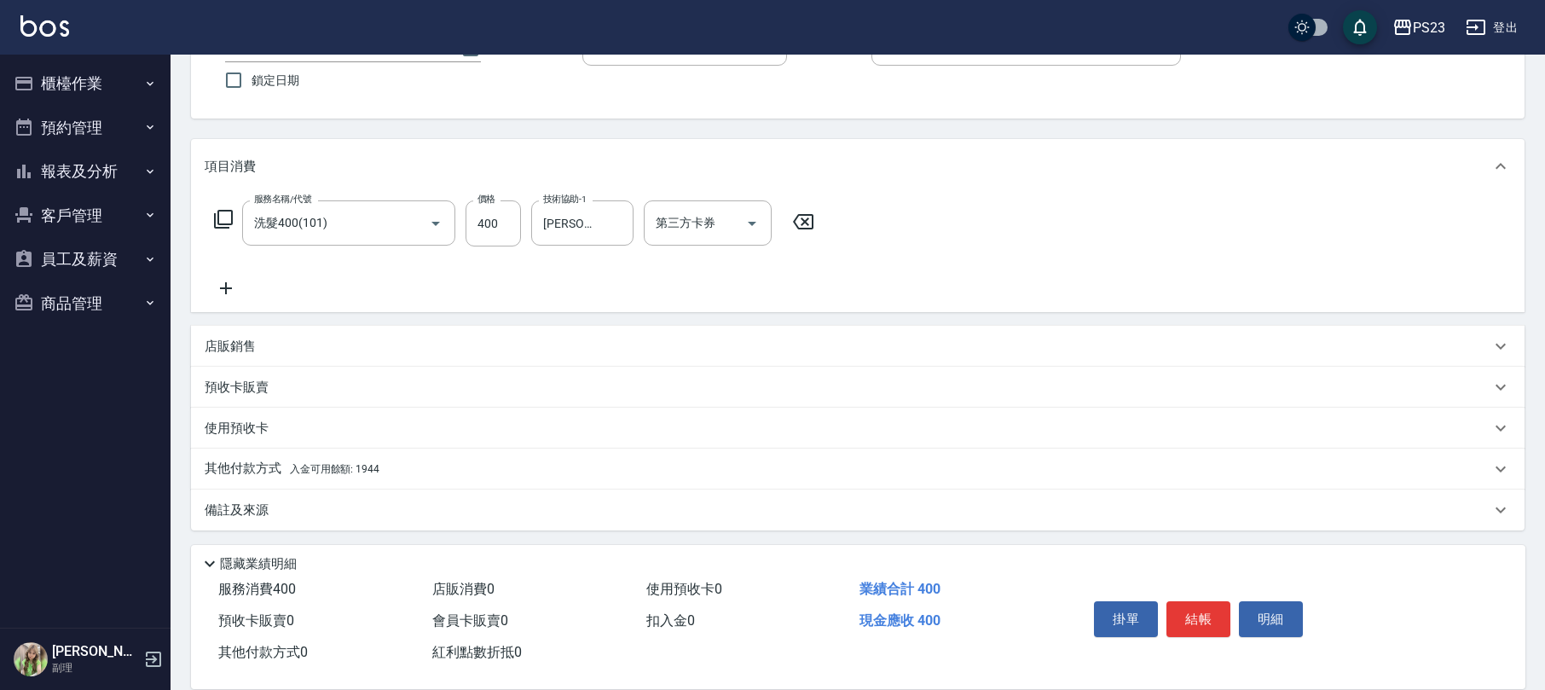
click at [448, 465] on div "其他付款方式 入金可用餘額: 1944" at bounding box center [847, 468] width 1285 height 19
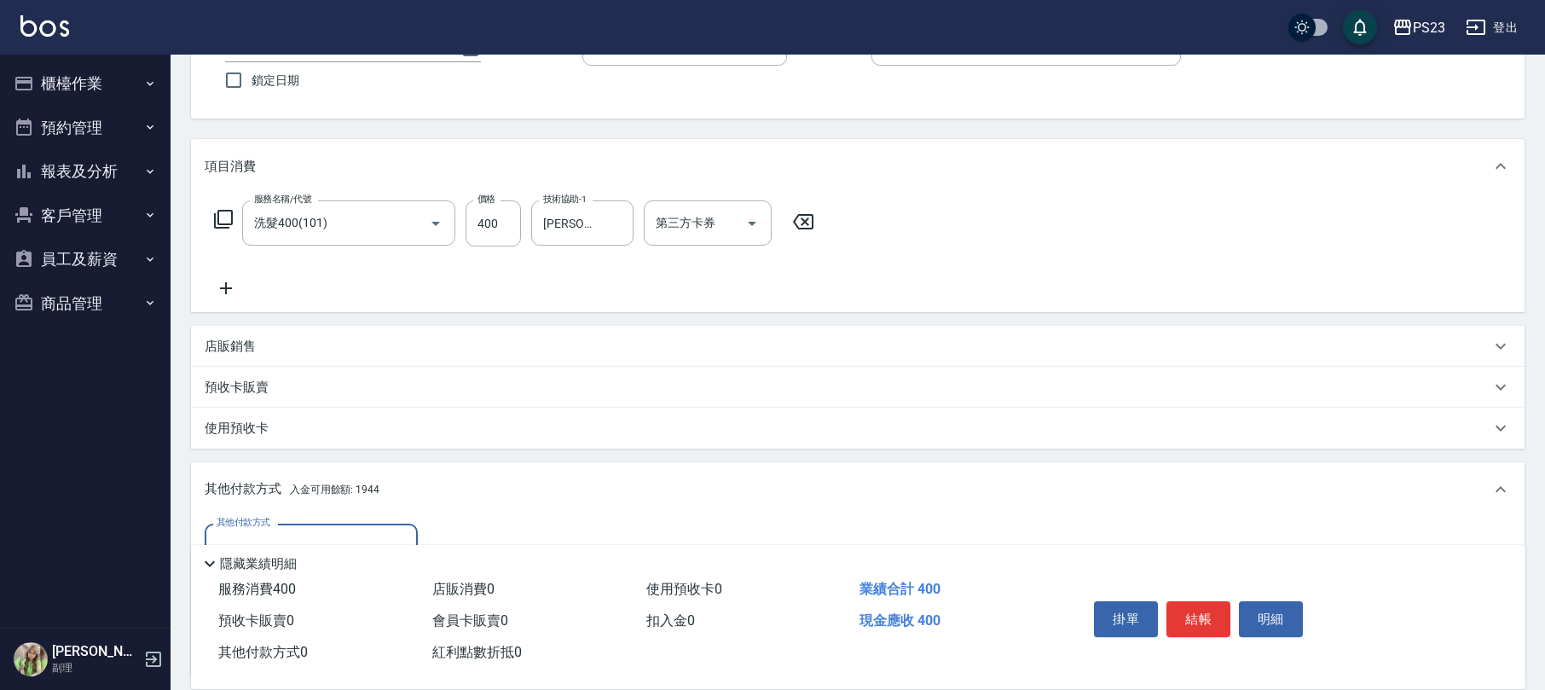
scroll to position [251, 0]
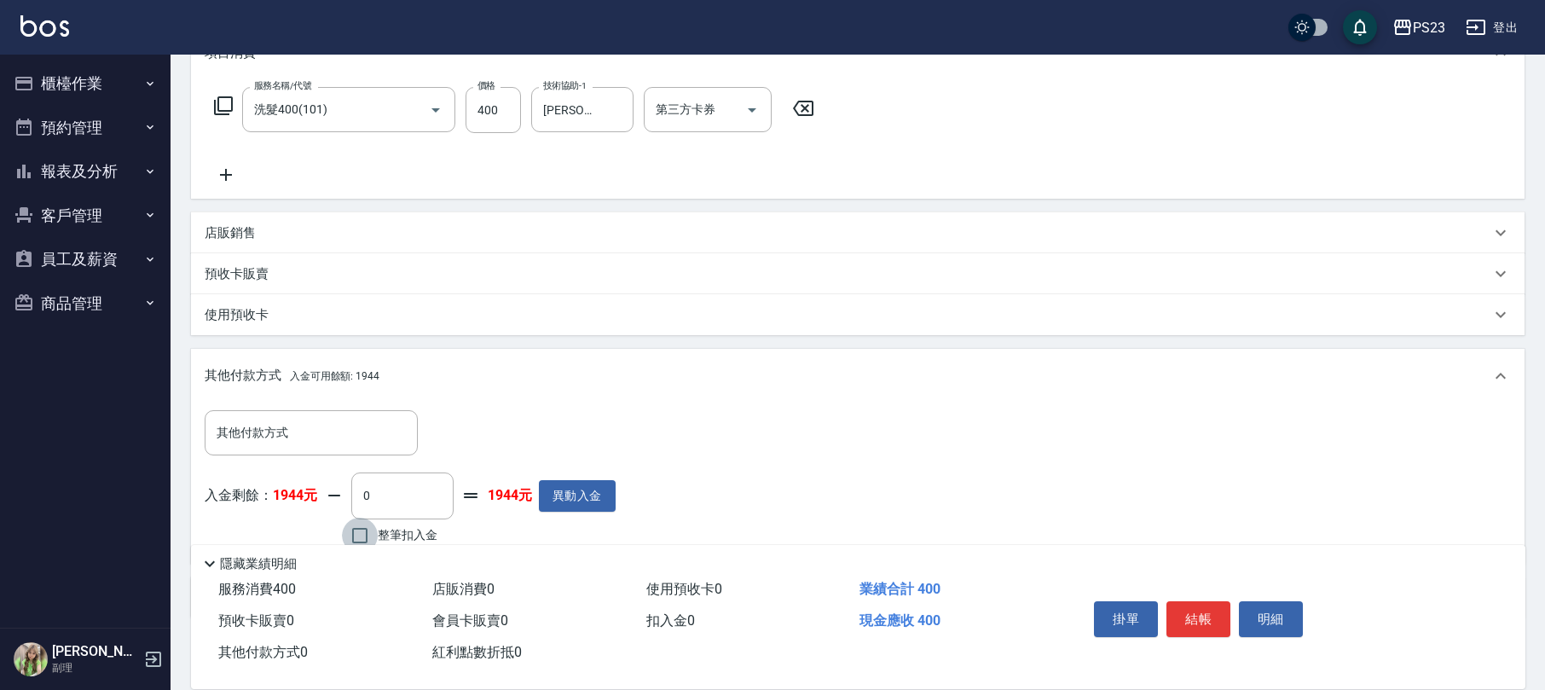
click at [365, 537] on input "整筆扣入金" at bounding box center [360, 535] width 36 height 36
checkbox input "true"
type input "400"
click at [1197, 610] on button "結帳" at bounding box center [1198, 619] width 64 height 36
type input "[DATE] 13:44"
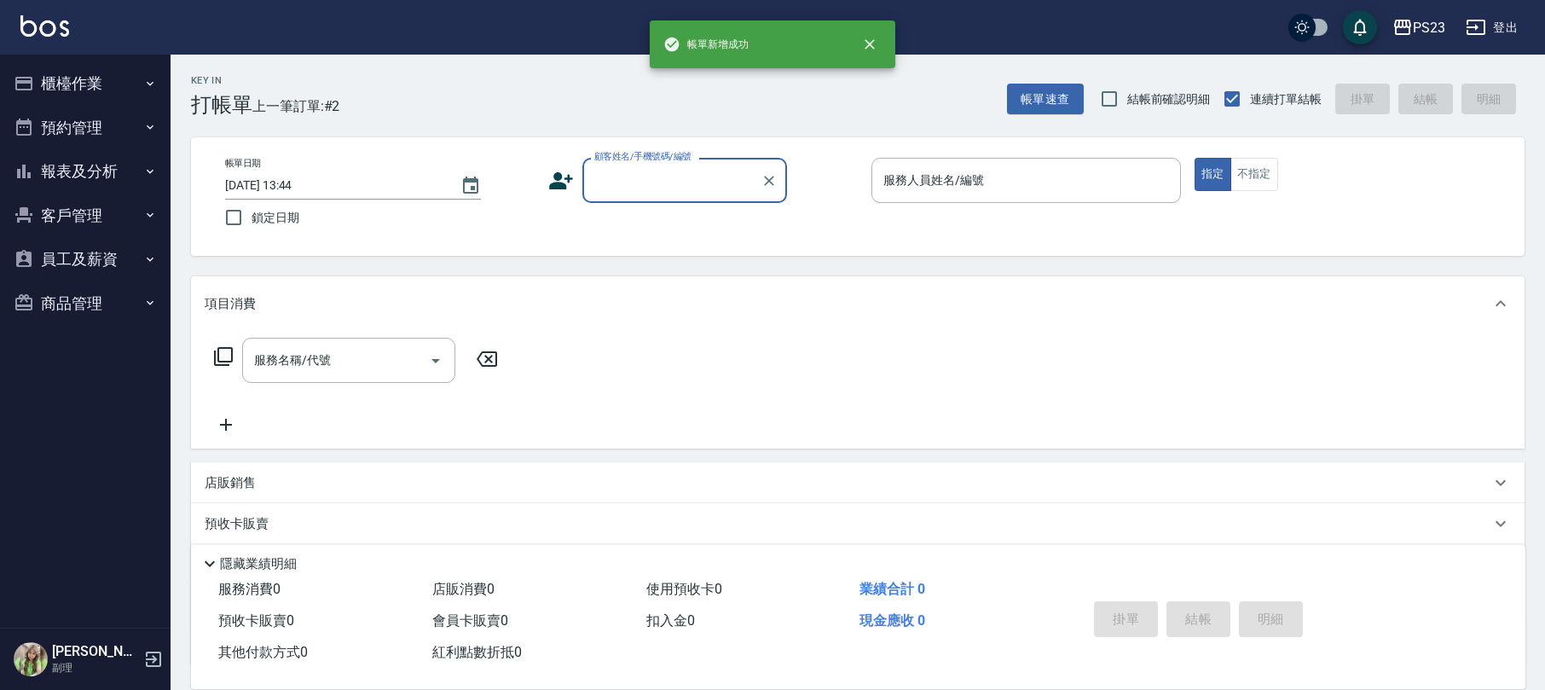
scroll to position [0, 0]
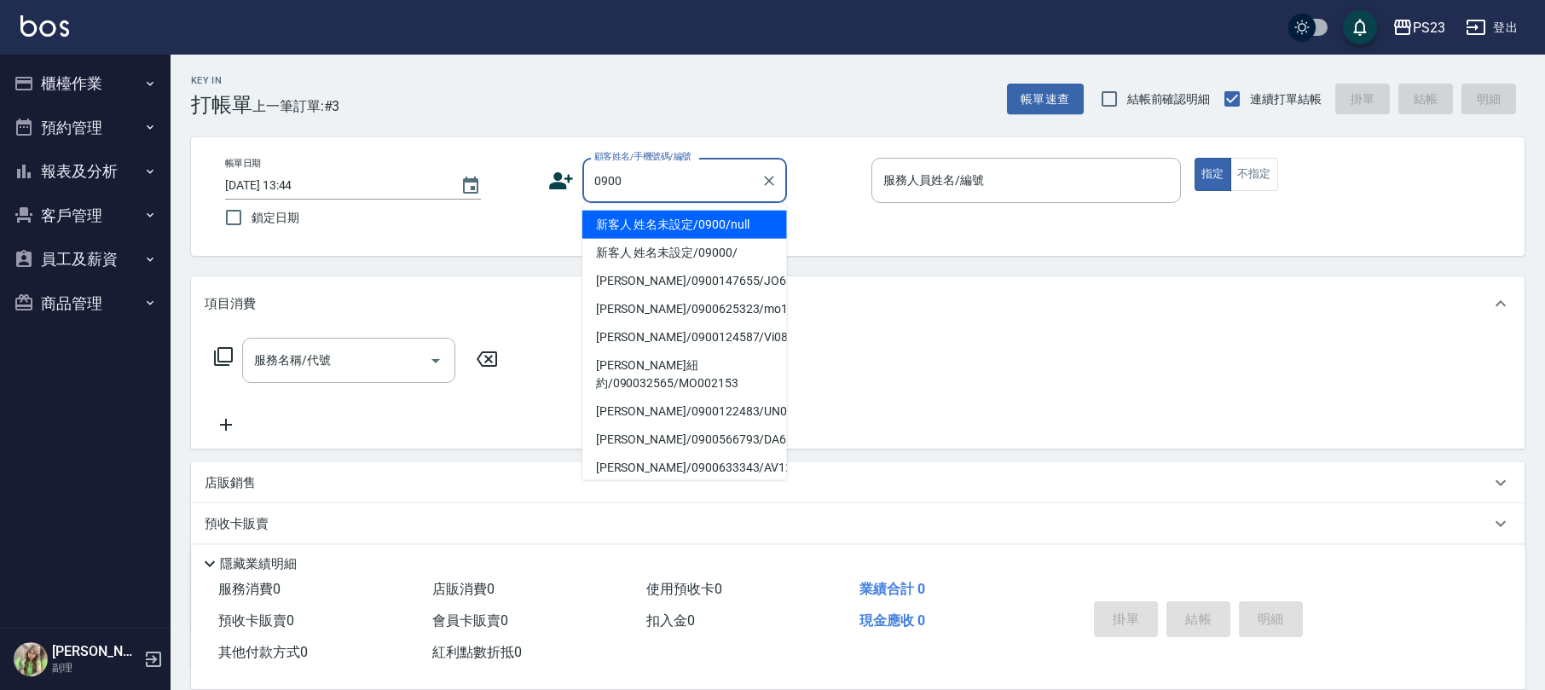
click at [713, 215] on li "新客人 姓名未設定/0900/null" at bounding box center [684, 225] width 205 height 28
type input "新客人 姓名未設定/0900/null"
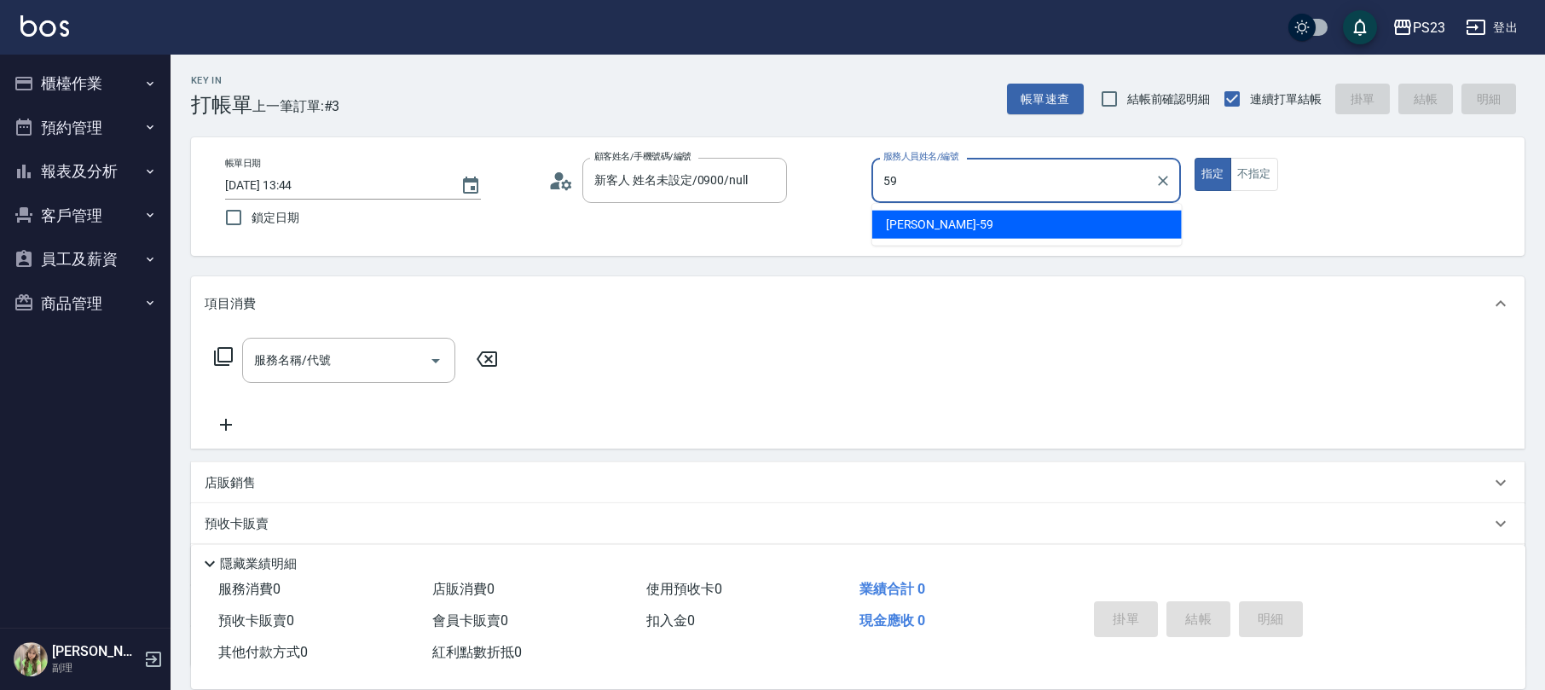
type input "Nanako-59"
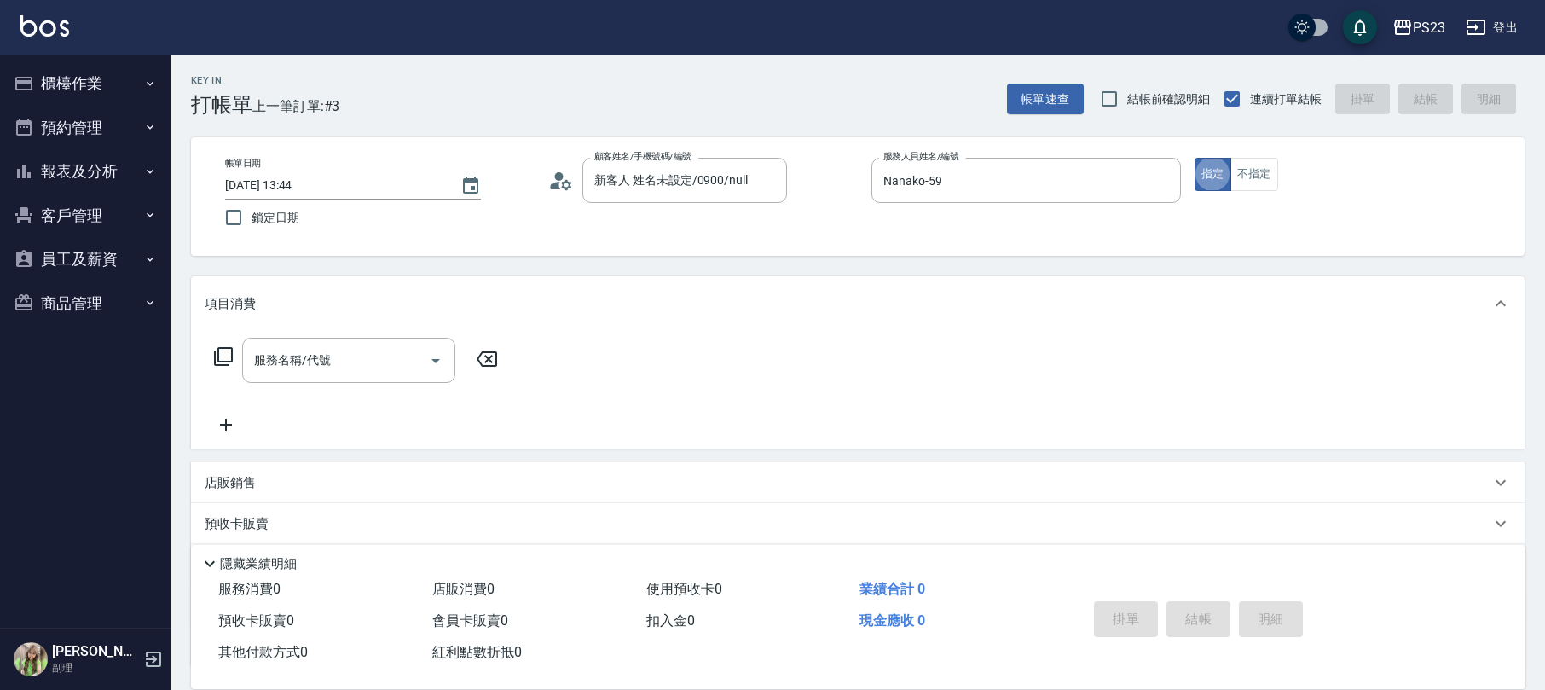
type button "true"
click at [1259, 188] on button "不指定" at bounding box center [1254, 174] width 48 height 33
click at [225, 359] on icon at bounding box center [223, 356] width 20 height 20
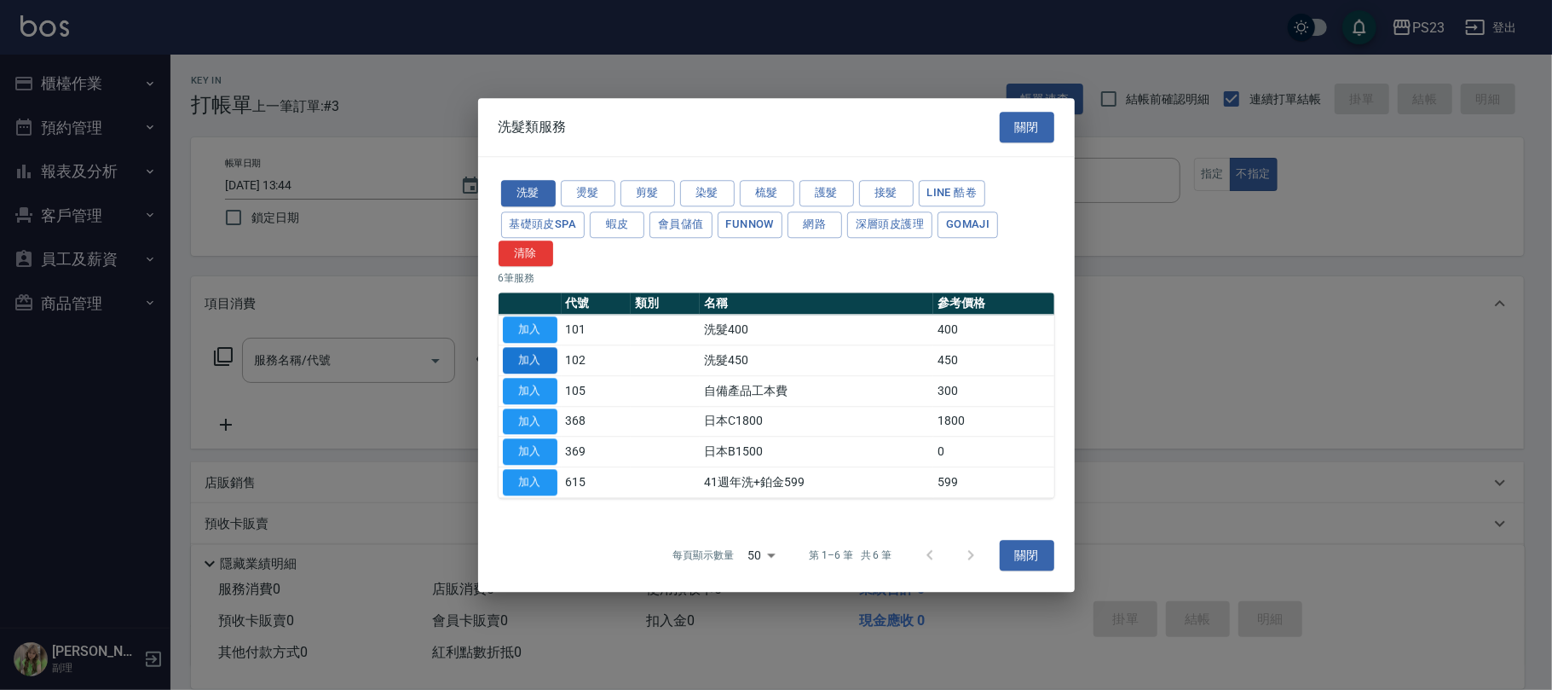
click at [537, 356] on button "加入" at bounding box center [530, 360] width 55 height 26
type input "洗髮450(102)"
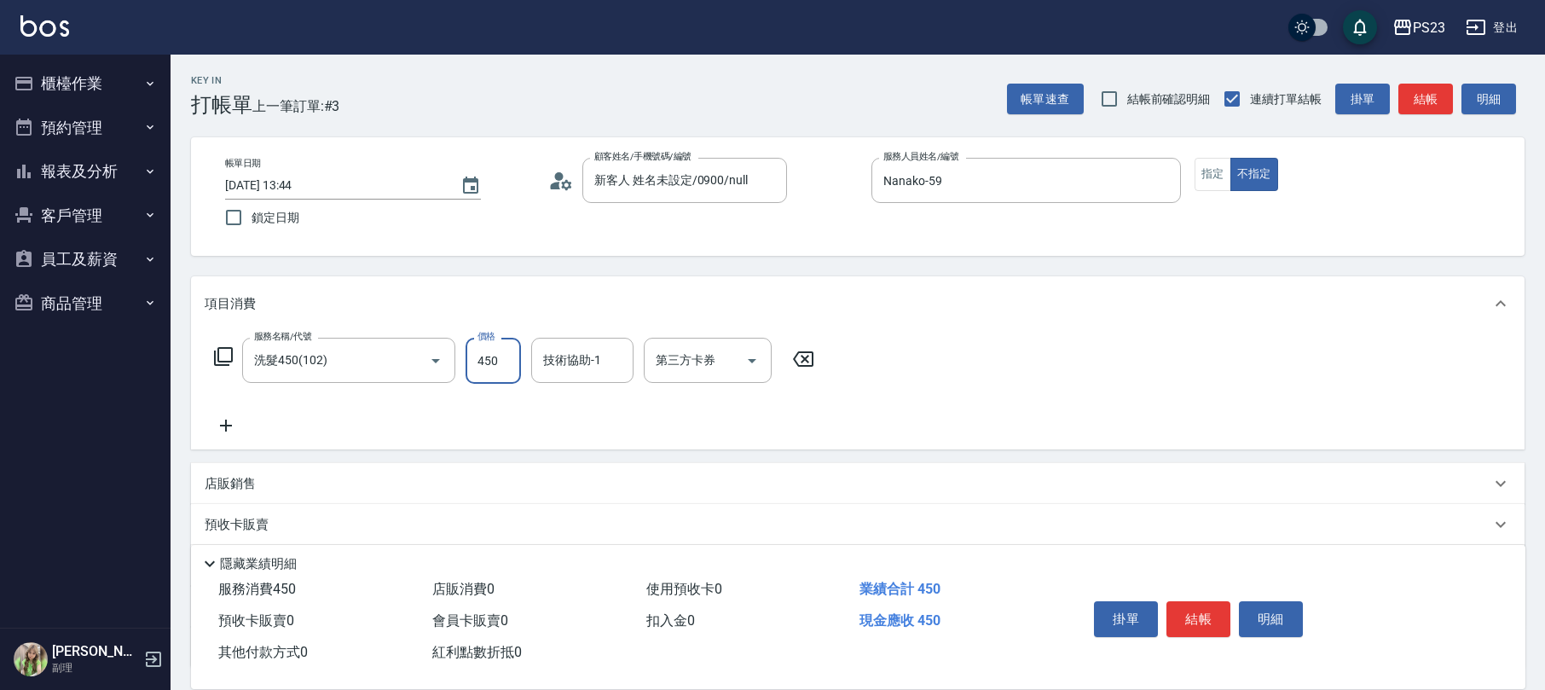
click at [515, 358] on input "450" at bounding box center [492, 361] width 55 height 46
type input "500"
type input "Nanako-59"
click at [1181, 615] on button "結帳" at bounding box center [1198, 619] width 64 height 36
